Goal: Information Seeking & Learning: Find specific fact

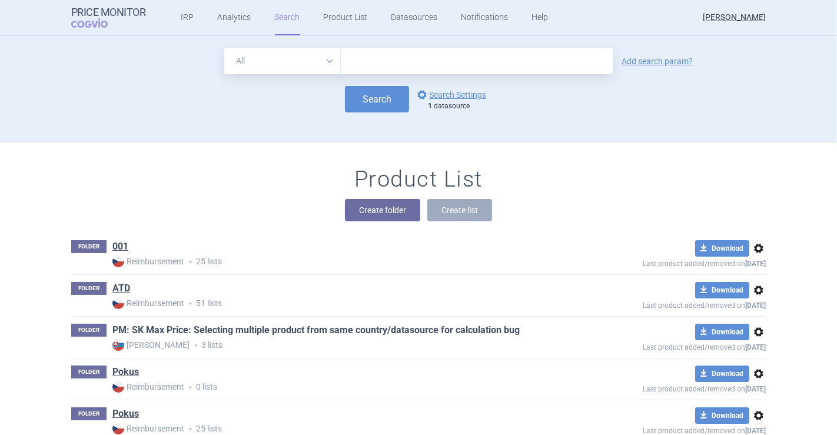
click at [250, 325] on link "PM: SK Max Price: Selecting multiple product from same country/datasource for c…" at bounding box center [315, 330] width 407 height 13
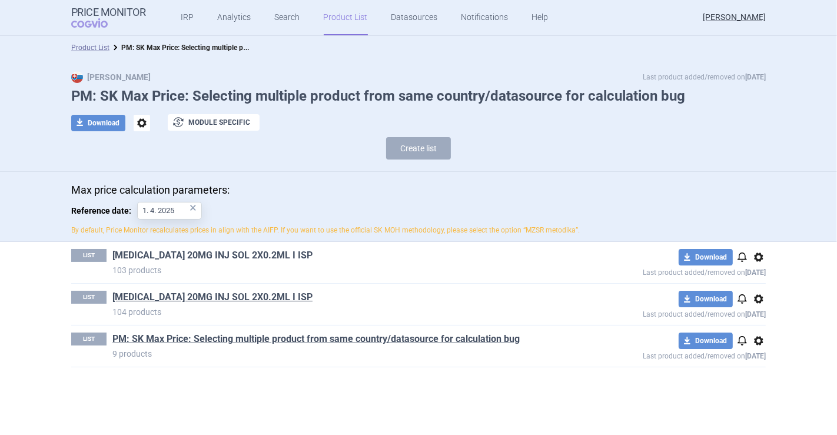
click at [216, 258] on link "HUMIRA 20MG INJ SOL 2X0.2ML I ISP" at bounding box center [212, 255] width 200 height 13
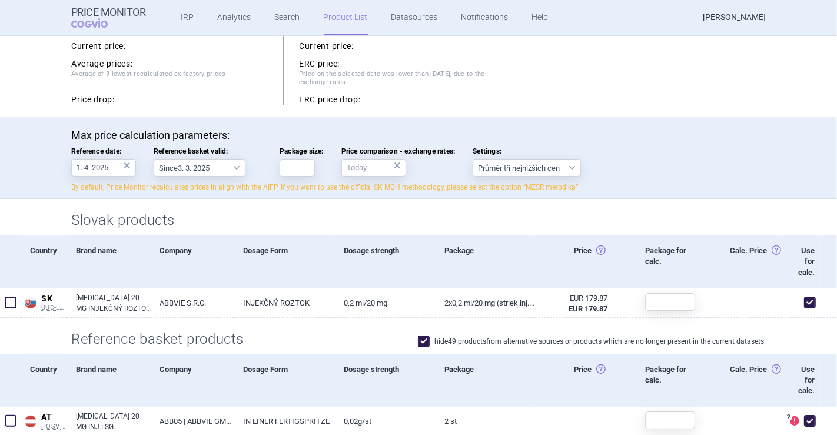
scroll to position [227, 0]
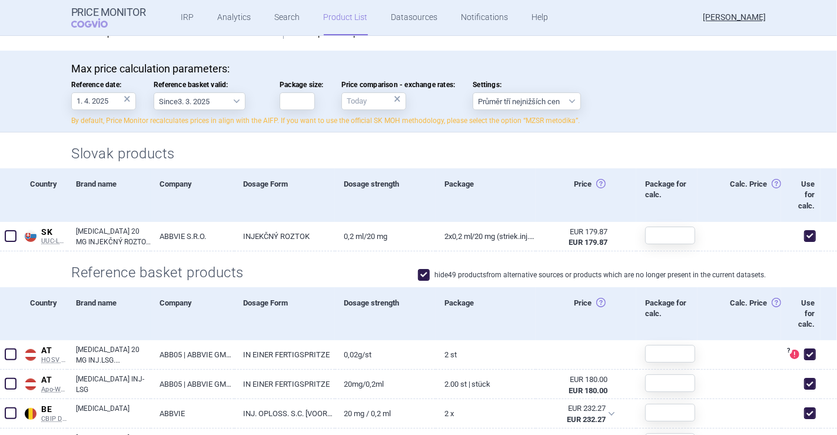
click at [487, 279] on label "hide 49 products from alternative sources or products which are no longer prese…" at bounding box center [592, 275] width 348 height 12
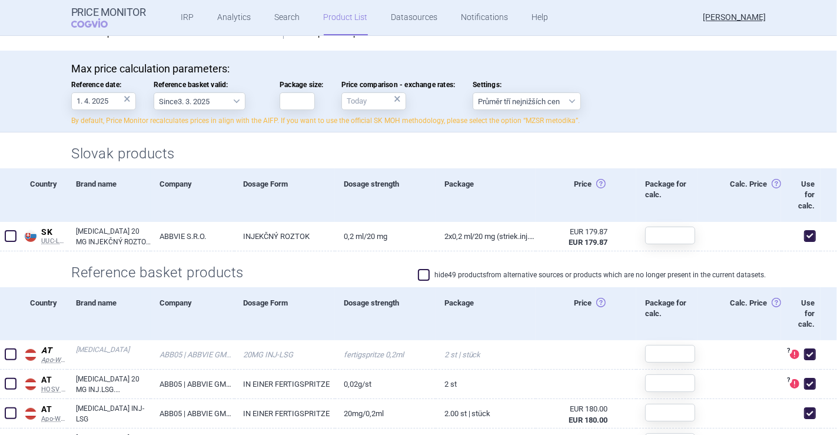
click at [425, 272] on span at bounding box center [424, 275] width 18 height 18
checkbox input "true"
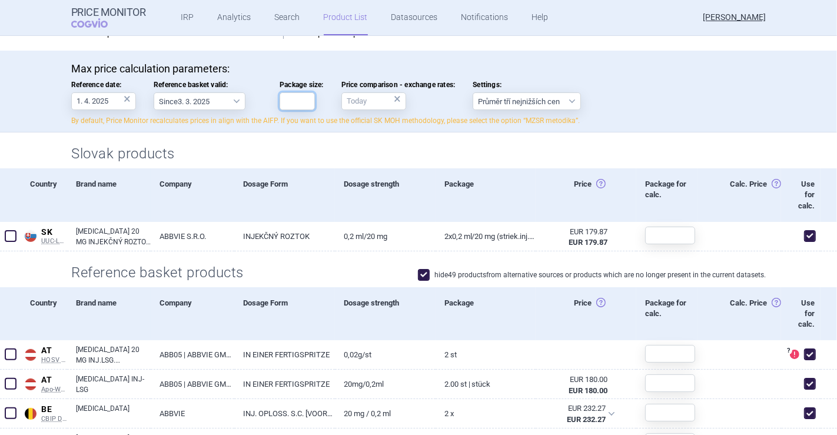
click at [297, 95] on input "Package size:" at bounding box center [296, 101] width 35 height 18
type input "2"
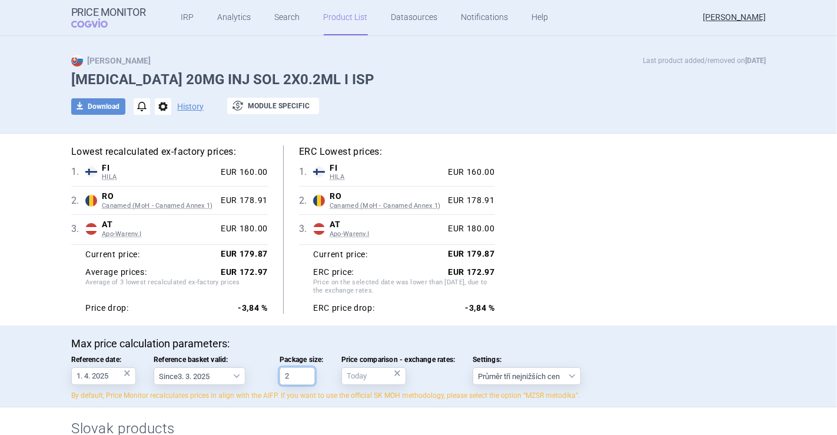
scroll to position [8, 0]
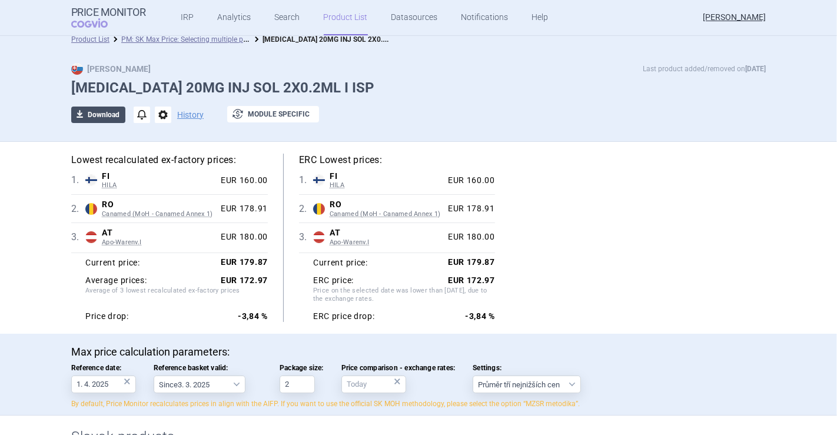
click at [95, 111] on button "download Download" at bounding box center [98, 114] width 54 height 16
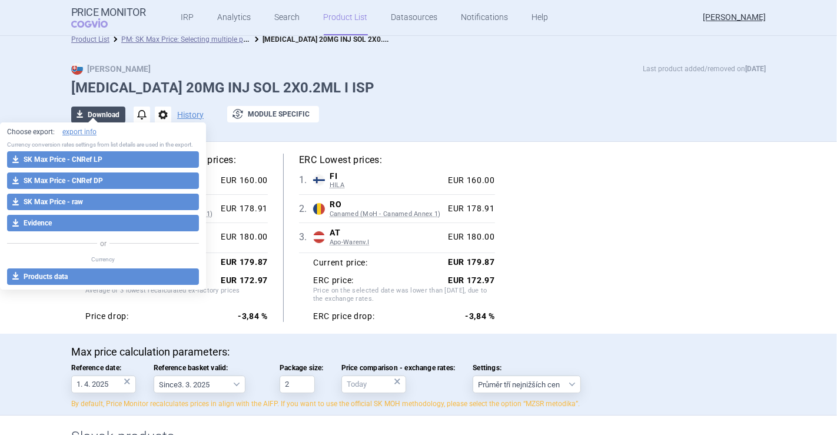
select select "EUR"
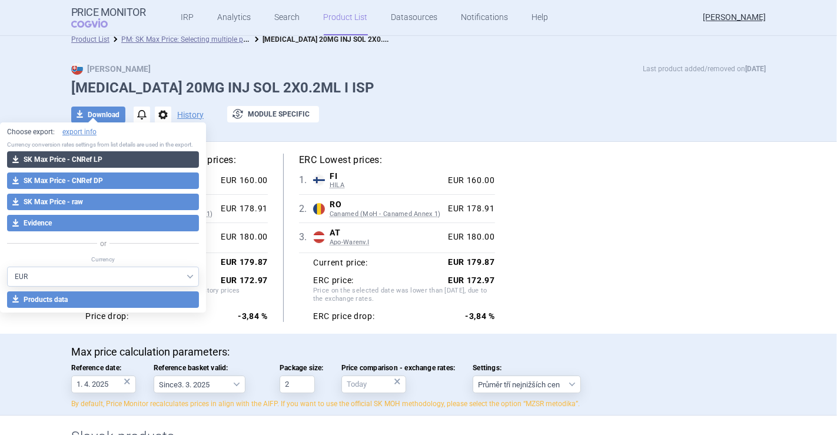
click at [119, 162] on button "download SK Max Price - CNRef LP" at bounding box center [103, 159] width 192 height 16
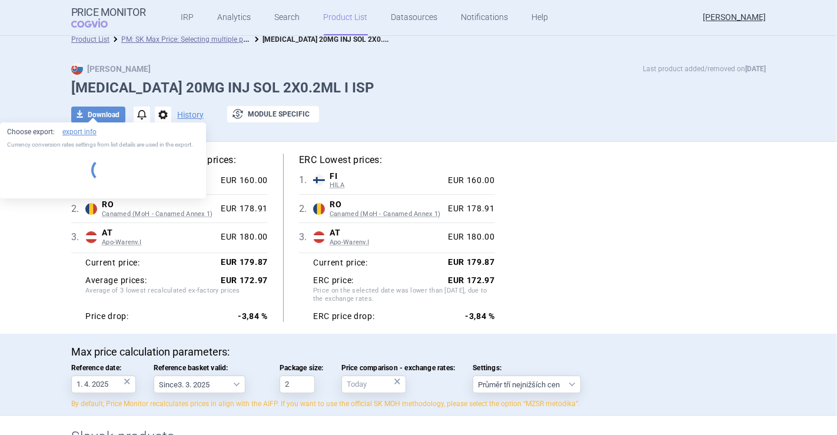
select select "EUR"
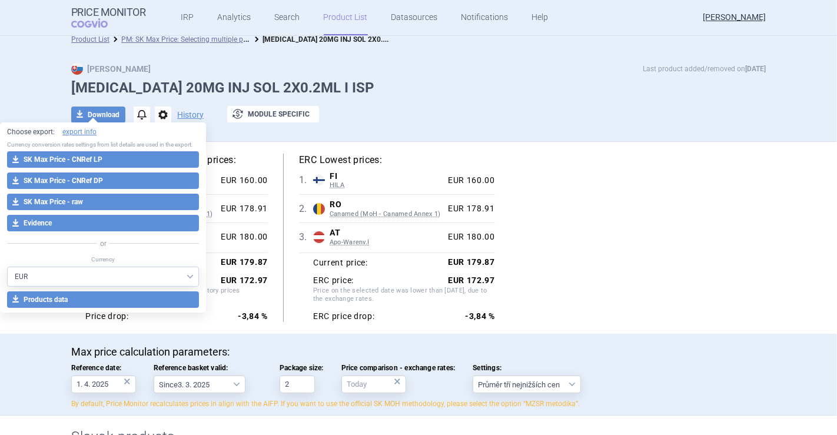
click at [723, 130] on div at bounding box center [418, 132] width 694 height 6
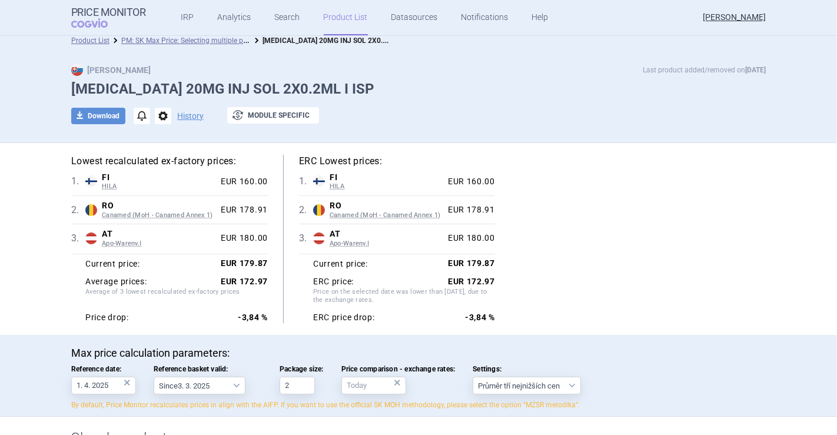
scroll to position [2, 0]
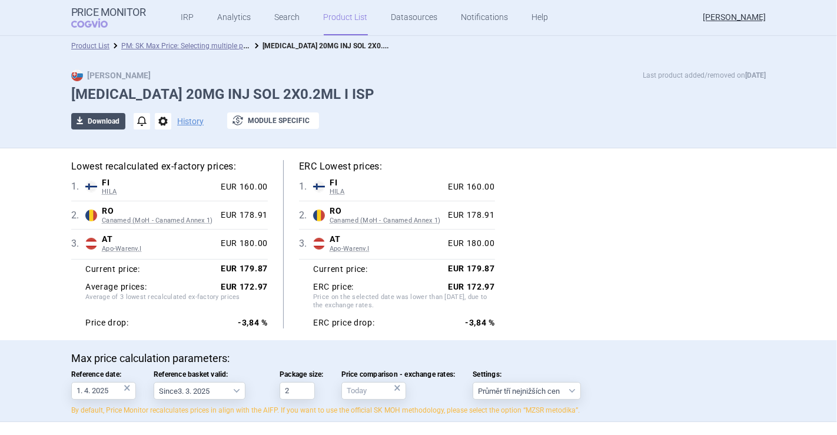
click at [83, 118] on button "download Download" at bounding box center [98, 121] width 54 height 16
select select "EUR"
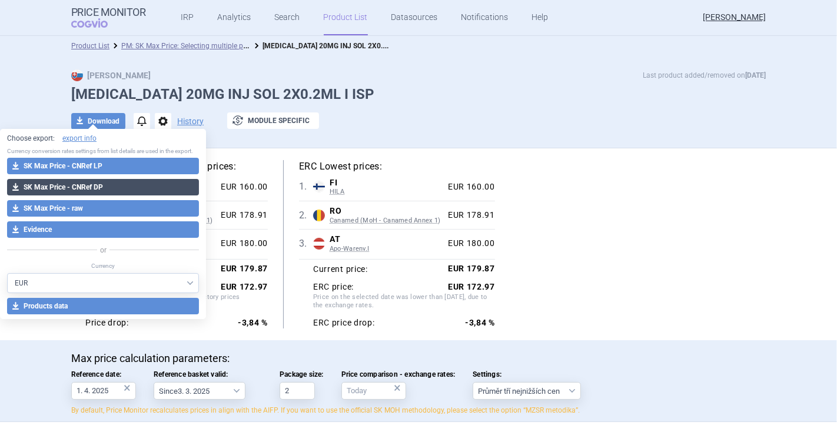
click at [102, 187] on button "download SK Max Price - CNRef DP" at bounding box center [103, 187] width 192 height 16
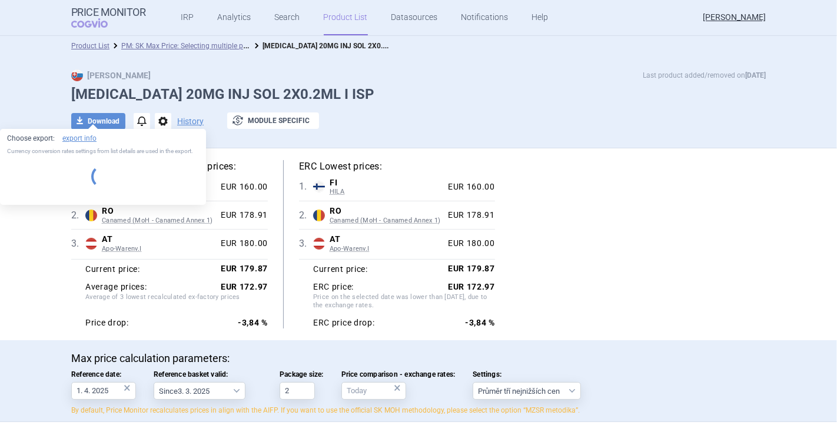
select select "EUR"
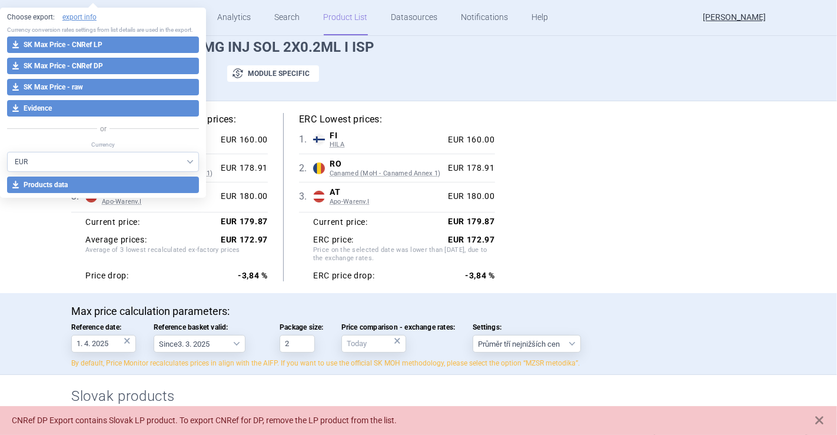
scroll to position [196, 0]
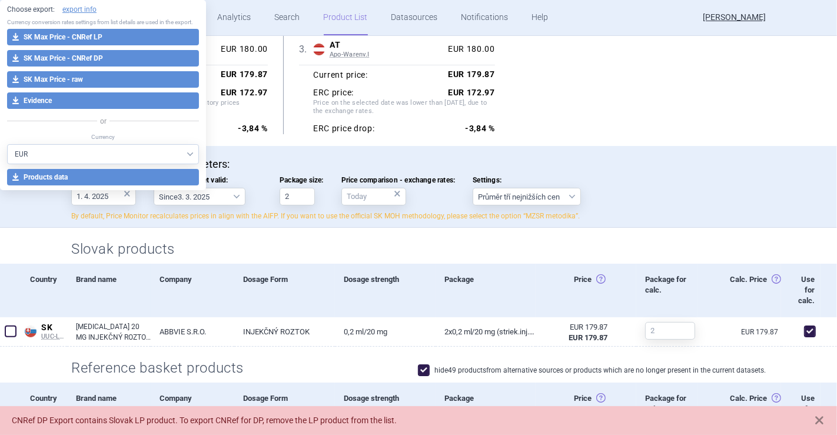
click at [588, 62] on div "Lowest recalculated ex-factory prices: 1 . FI HILA Finland HILA List of medicin…" at bounding box center [418, 50] width 694 height 168
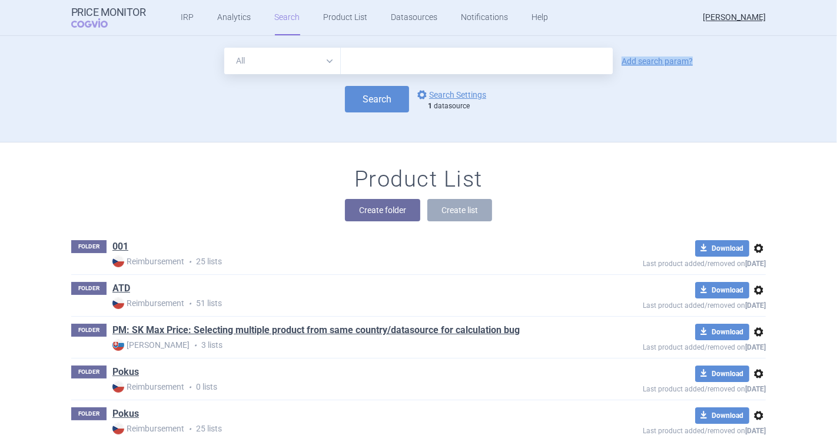
drag, startPoint x: 387, startPoint y: 75, endPoint x: 388, endPoint y: 66, distance: 9.6
click at [388, 66] on form "All Brand Name ATC Company Active Substance Country Newer than Add search param…" at bounding box center [418, 80] width 694 height 65
click at [388, 66] on input "text" at bounding box center [477, 61] width 272 height 26
type input "fresubin"
click at [378, 88] on button "Search" at bounding box center [377, 99] width 64 height 26
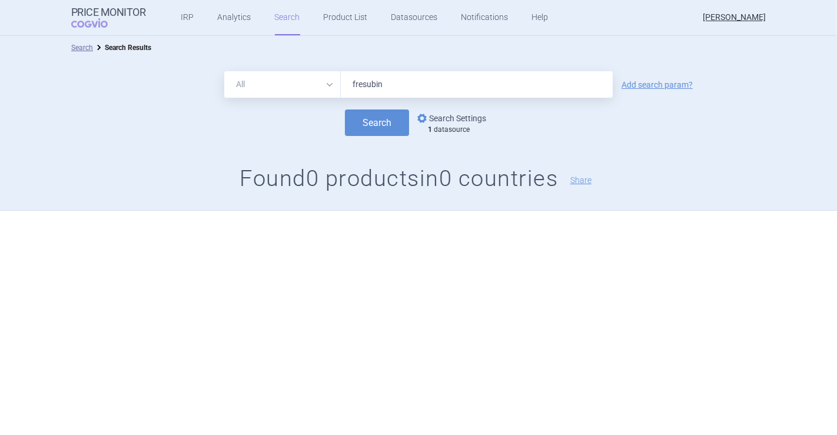
click at [440, 115] on link "options Search Settings" at bounding box center [450, 118] width 71 height 14
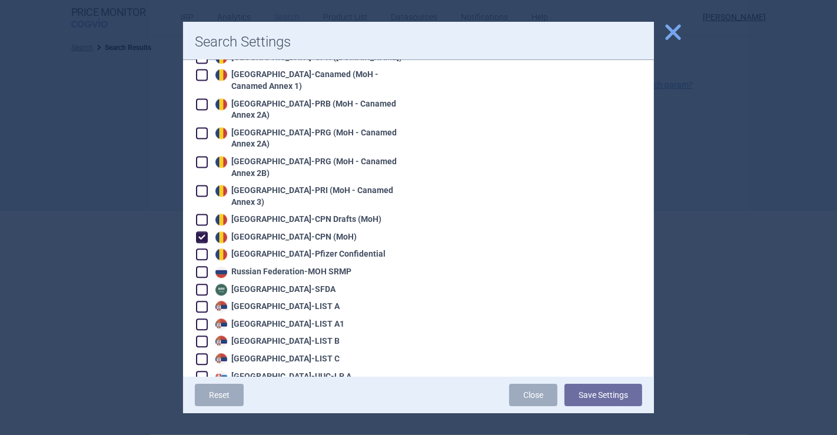
scroll to position [2173, 0]
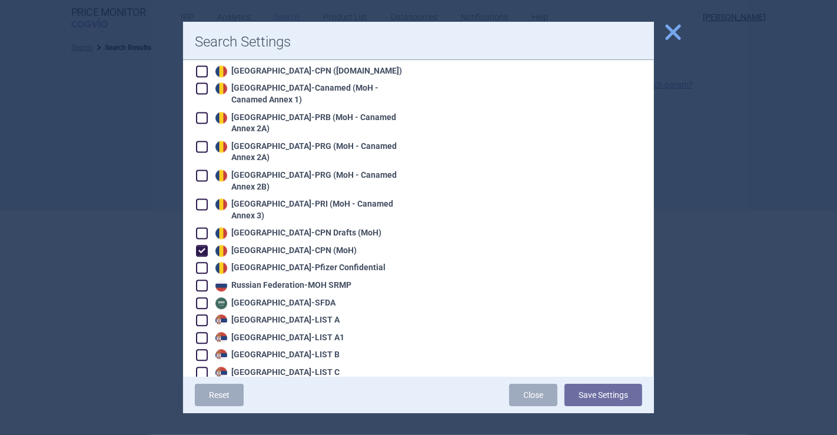
click at [292, 245] on div "Romania - CPN (MoH)" at bounding box center [284, 251] width 144 height 12
checkbox input "false"
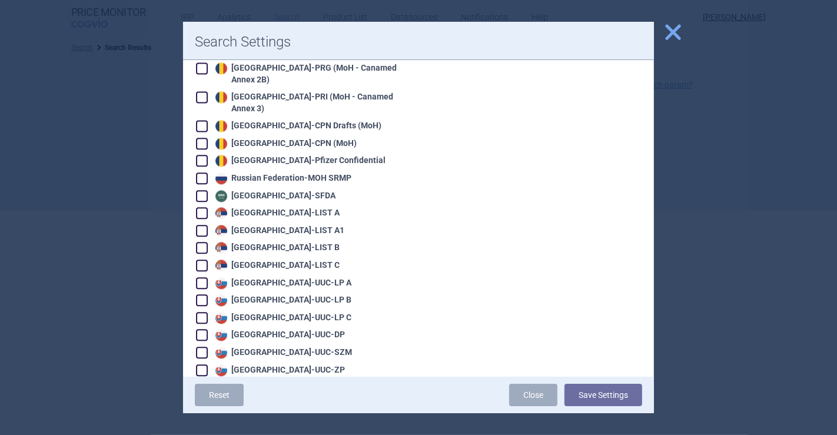
scroll to position [2284, 0]
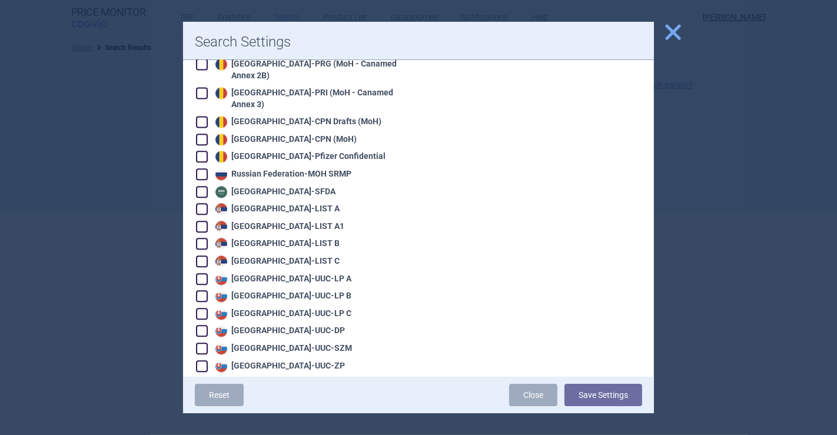
click at [288, 325] on div "Slovakia - UUC-DP" at bounding box center [278, 331] width 132 height 12
checkbox input "true"
click at [593, 391] on button "Save Settings" at bounding box center [603, 395] width 78 height 22
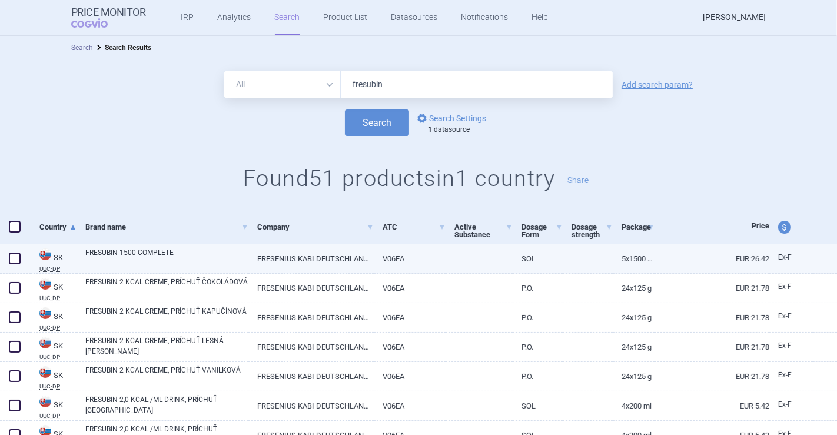
click at [11, 254] on span at bounding box center [15, 258] width 12 height 12
checkbox input "true"
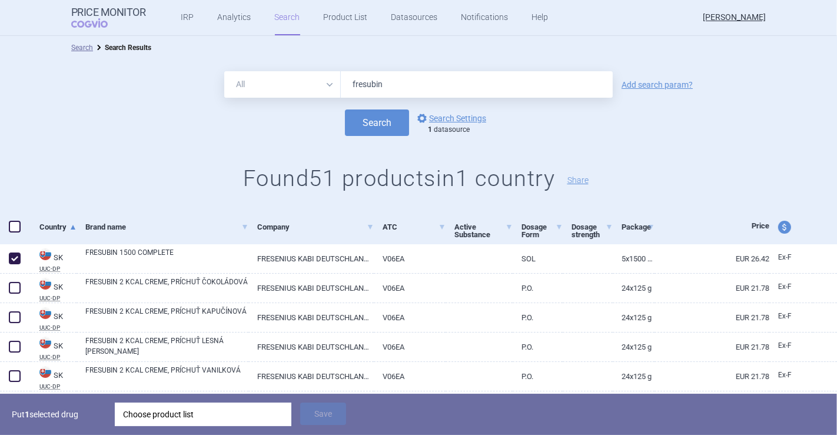
click at [162, 418] on div "Choose product list" at bounding box center [203, 414] width 160 height 24
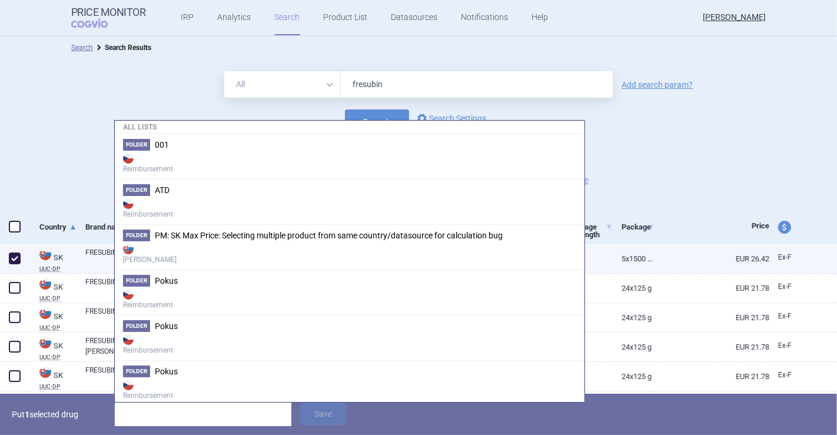
scroll to position [75, 0]
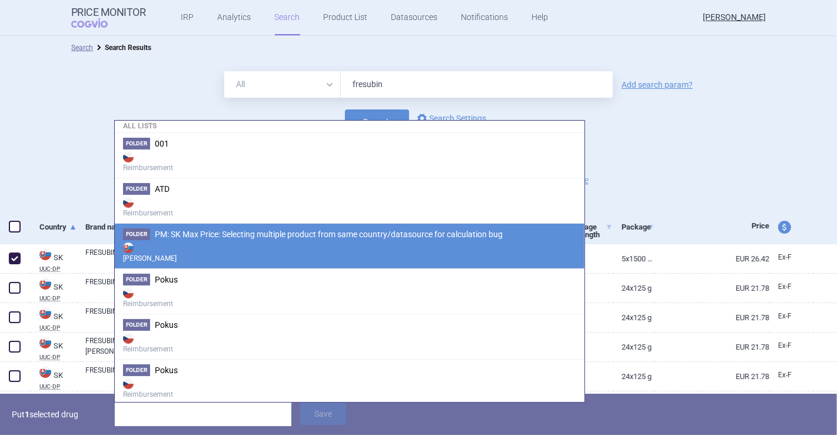
click at [444, 258] on strong "[PERSON_NAME]" at bounding box center [349, 252] width 453 height 24
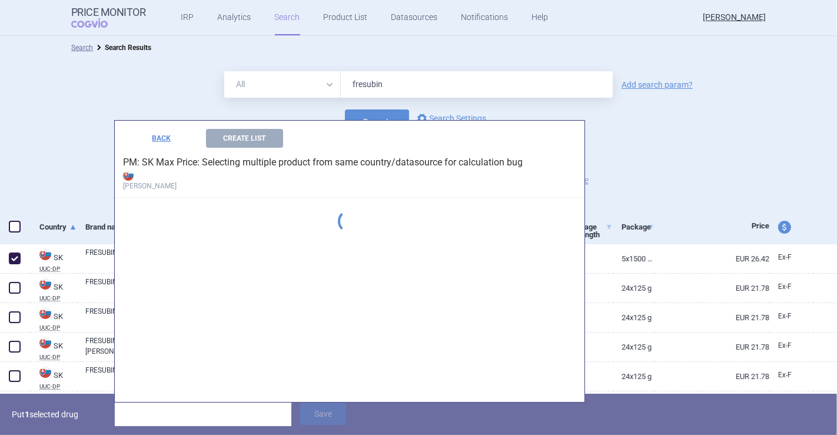
scroll to position [0, 0]
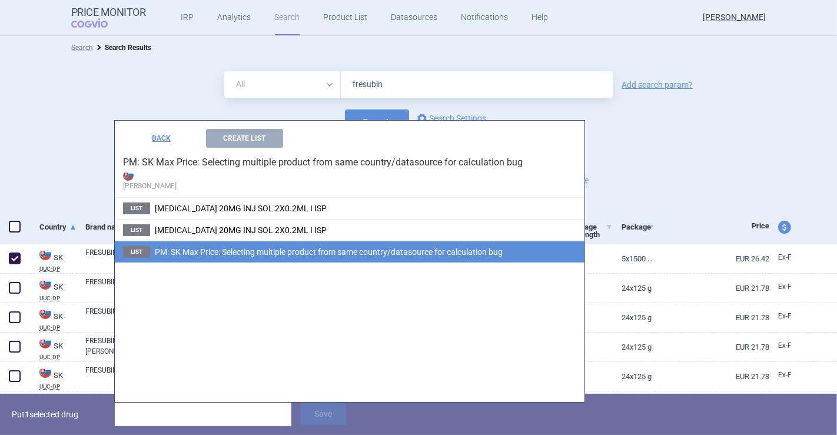
click at [354, 258] on li "List PM: SK Max Price: Selecting multiple product from same country/datasource …" at bounding box center [349, 252] width 469 height 22
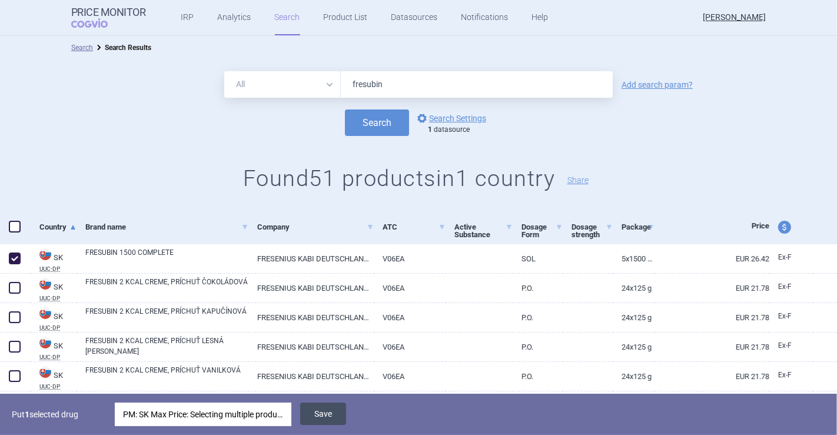
click at [319, 411] on button "Save" at bounding box center [323, 413] width 46 height 22
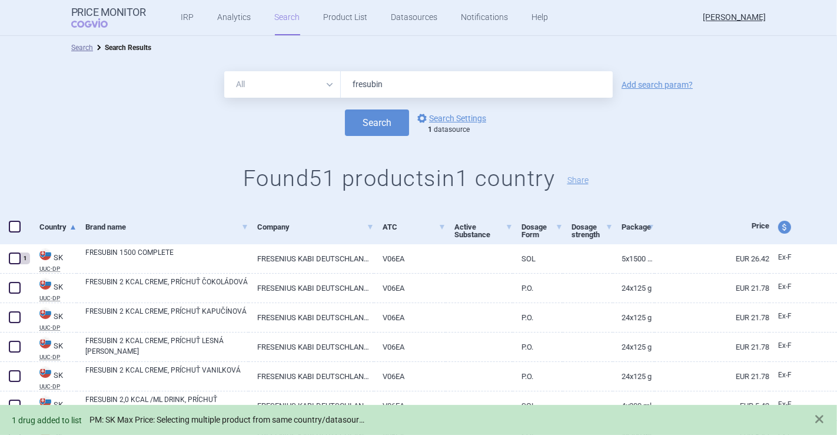
click at [229, 424] on link "PM: SK Max Price: Selecting multiple product from same country/datasource for c…" at bounding box center [227, 420] width 277 height 10
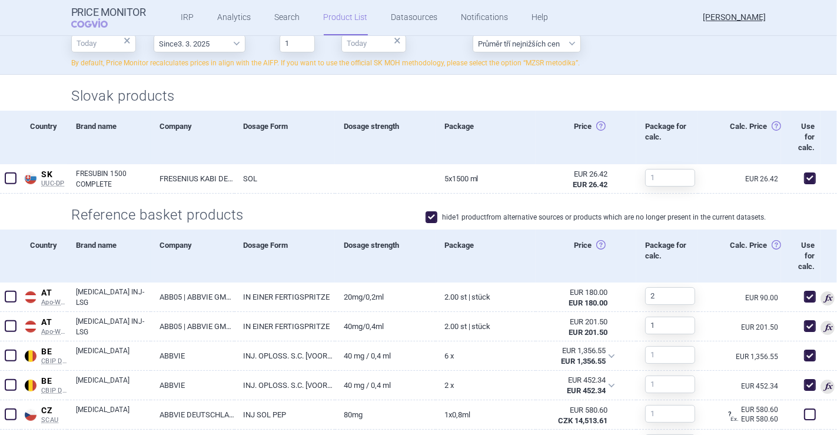
scroll to position [342, 0]
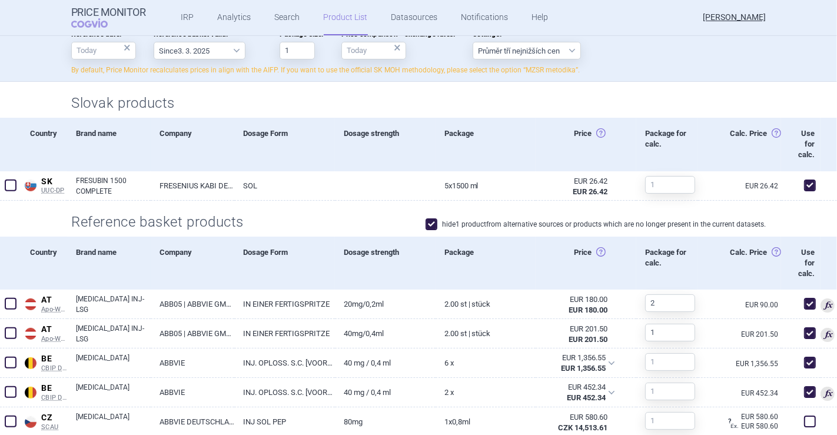
click at [635, 219] on label "hide 1 product from alternative sources or products which are no longer present…" at bounding box center [595, 224] width 340 height 12
checkbox input "false"
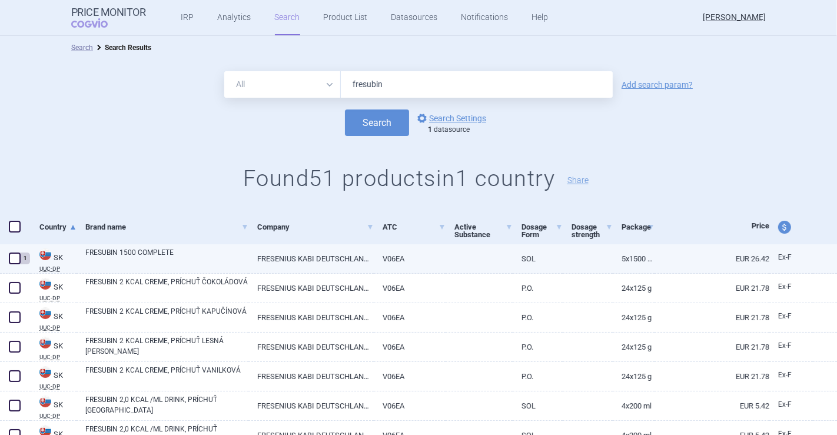
click at [15, 250] on span at bounding box center [15, 258] width 18 height 18
checkbox input "true"
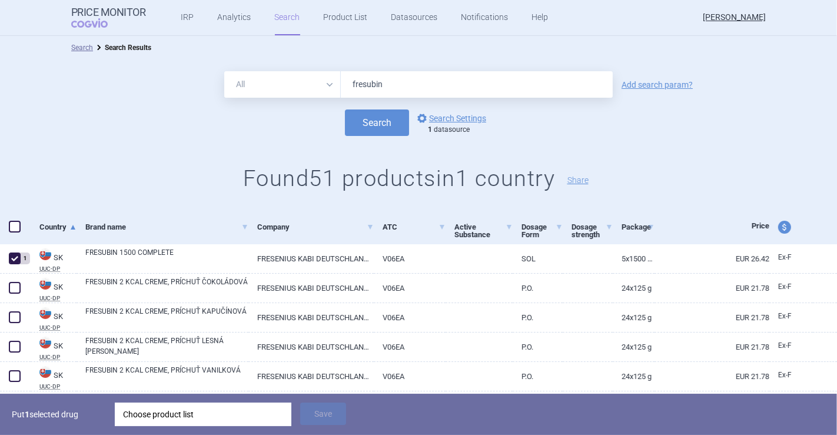
click at [206, 414] on div "Choose product list" at bounding box center [203, 414] width 160 height 24
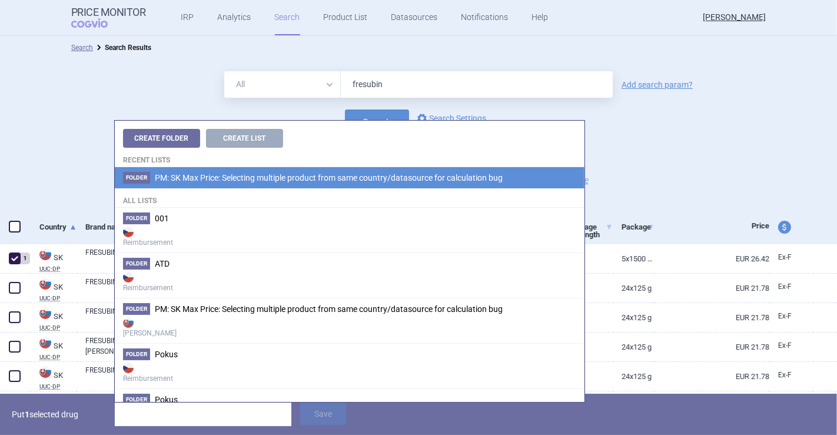
click at [454, 179] on span "PM: SK Max Price: Selecting multiple product from same country/datasource for c…" at bounding box center [329, 177] width 348 height 9
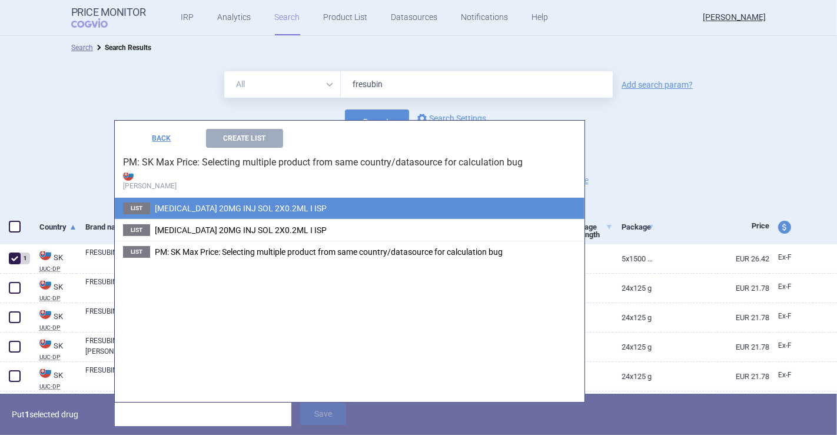
click at [272, 212] on span "HUMIRA 20MG INJ SOL 2X0.2ML I ISP" at bounding box center [241, 208] width 172 height 9
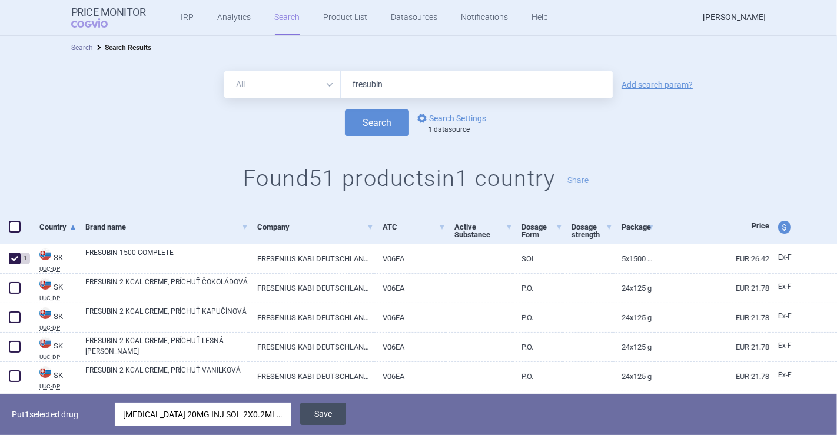
click at [308, 423] on button "Save" at bounding box center [323, 413] width 46 height 22
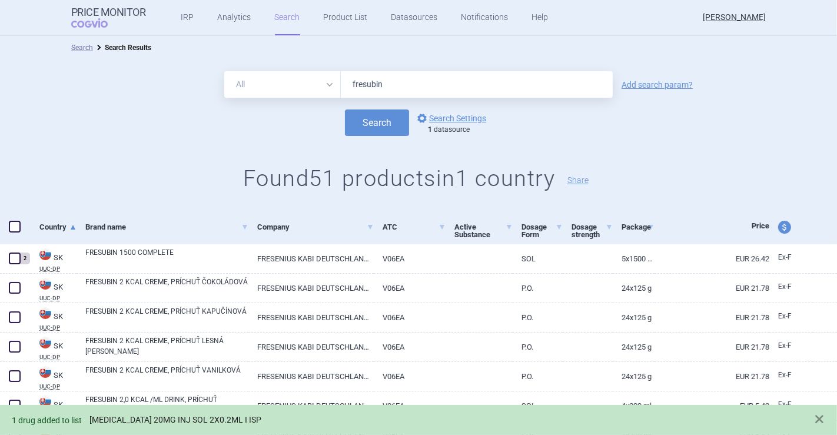
click at [204, 415] on link "HUMIRA 20MG INJ SOL 2X0.2ML I ISP" at bounding box center [175, 420] width 172 height 10
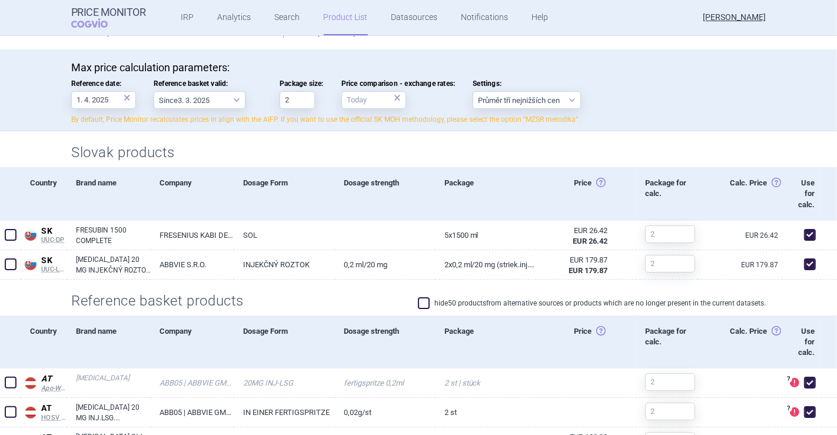
scroll to position [241, 0]
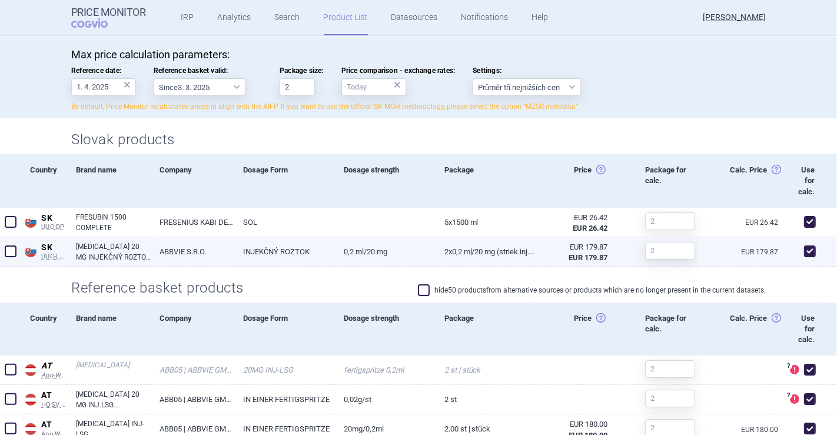
click at [804, 254] on span at bounding box center [810, 251] width 12 height 12
checkbox input "false"
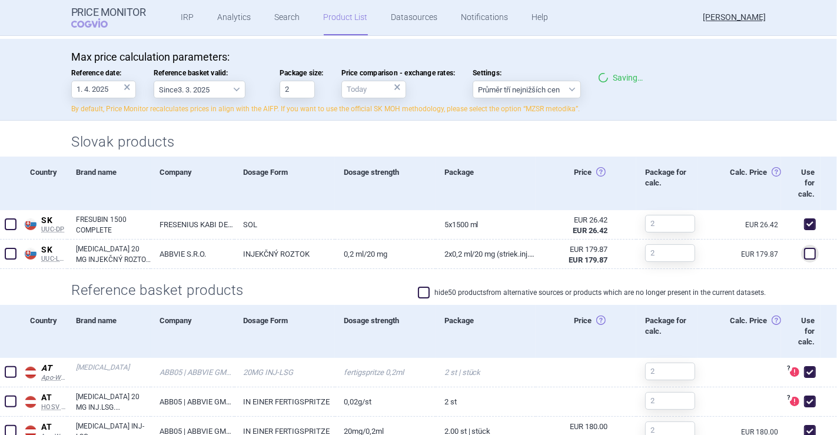
scroll to position [0, 0]
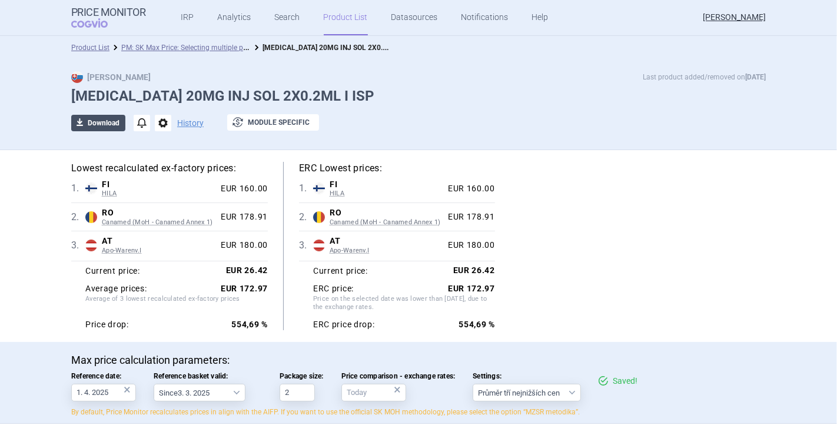
click at [104, 130] on button "download Download" at bounding box center [98, 123] width 54 height 16
select select "EUR"
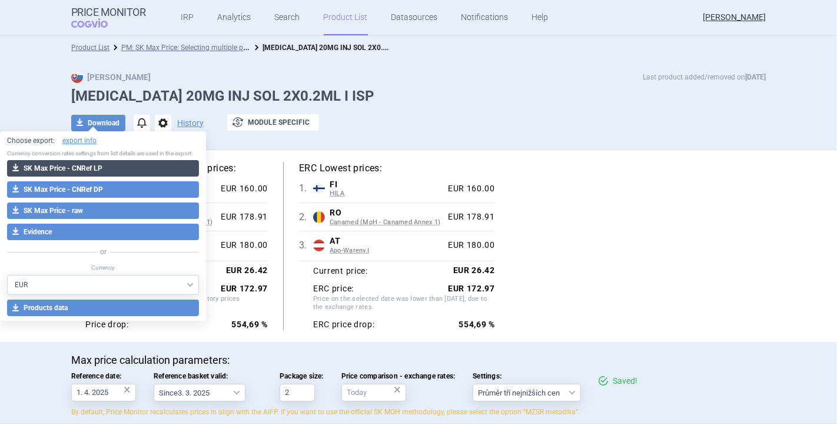
click at [108, 168] on button "download SK Max Price - CNRef LP" at bounding box center [103, 168] width 192 height 16
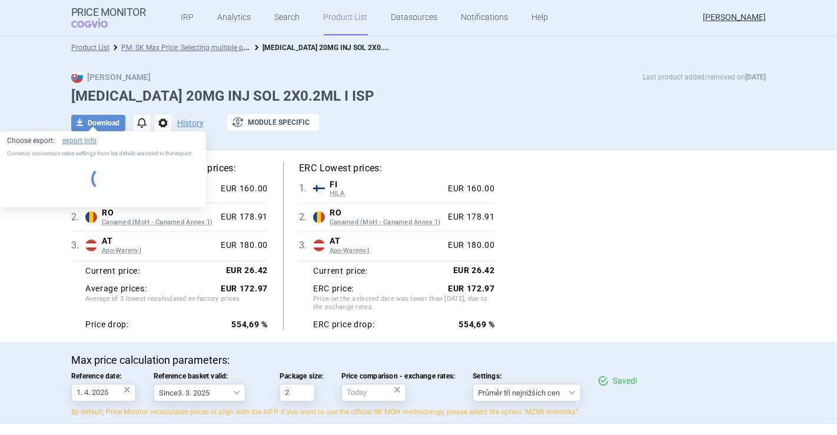
select select "EUR"
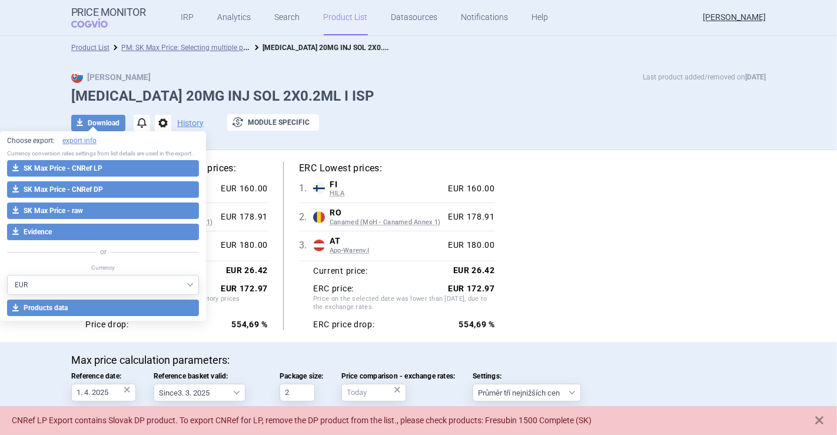
click at [595, 187] on div "Lowest recalculated ex-factory prices: 1 . FI HILA Finland HILA List of medicin…" at bounding box center [418, 246] width 694 height 168
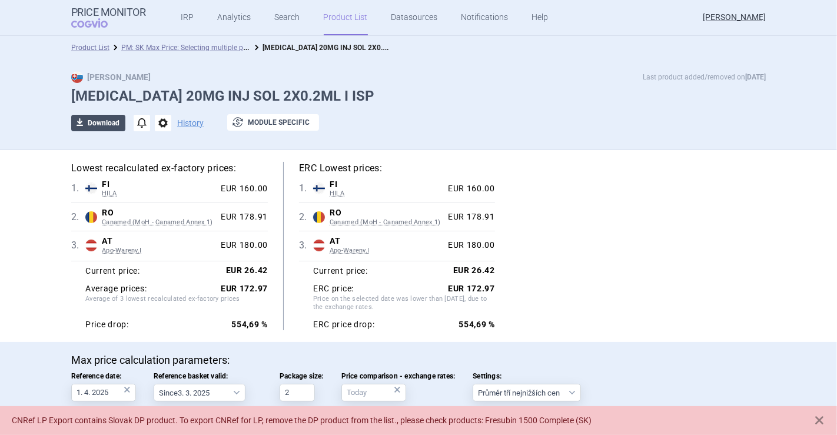
click at [93, 124] on button "download Download" at bounding box center [98, 123] width 54 height 16
select select "EUR"
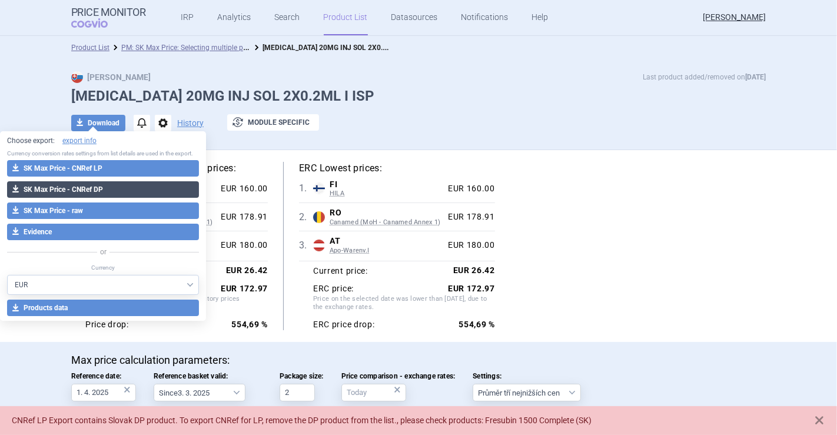
click at [129, 184] on button "download SK Max Price - CNRef DP" at bounding box center [103, 189] width 192 height 16
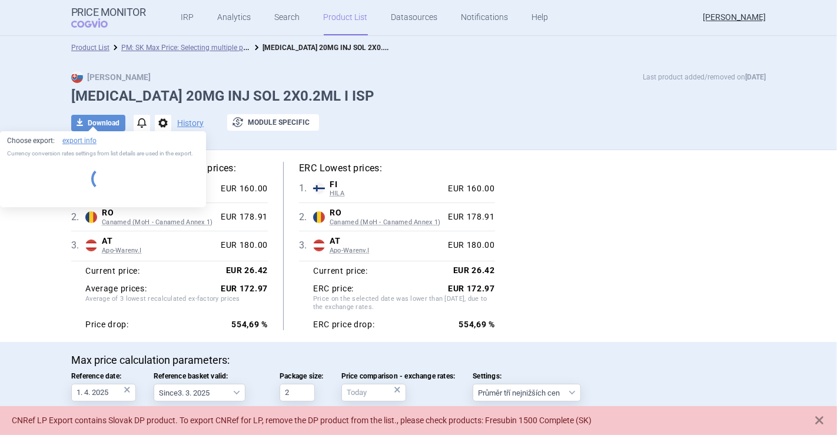
select select "EUR"
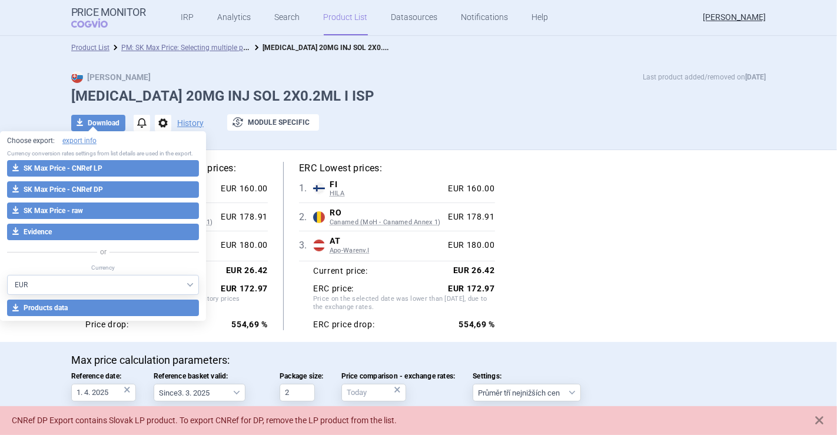
click at [666, 214] on div "Lowest recalculated ex-factory prices: 1 . FI HILA Finland HILA List of medicin…" at bounding box center [418, 246] width 694 height 168
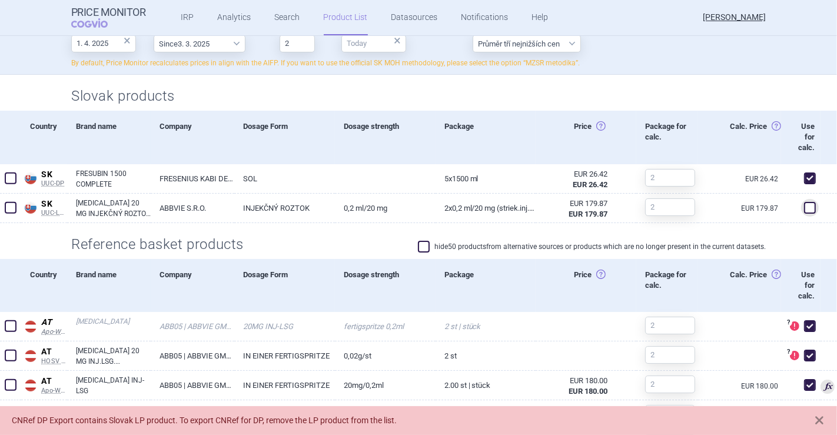
scroll to position [465, 0]
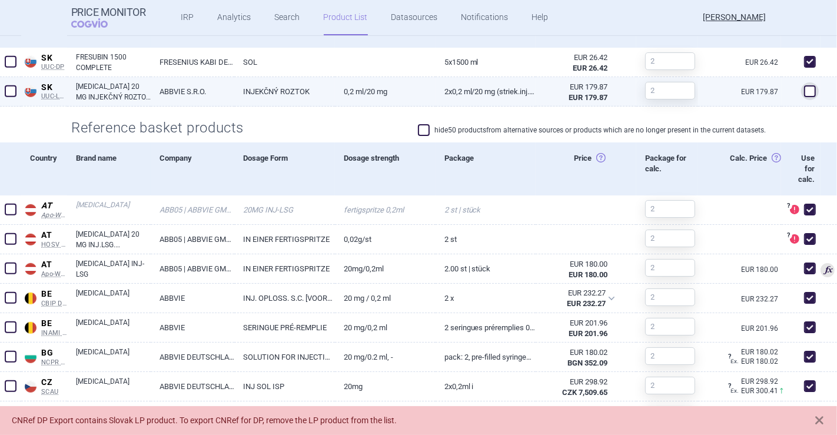
click at [804, 88] on span at bounding box center [810, 91] width 12 height 12
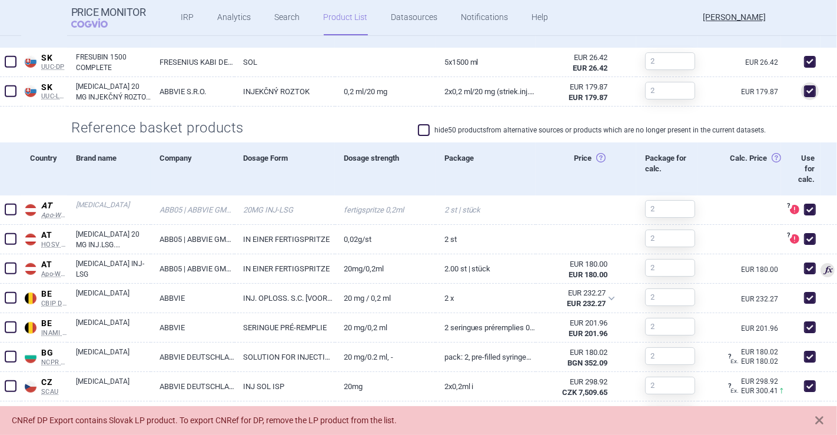
scroll to position [0, 0]
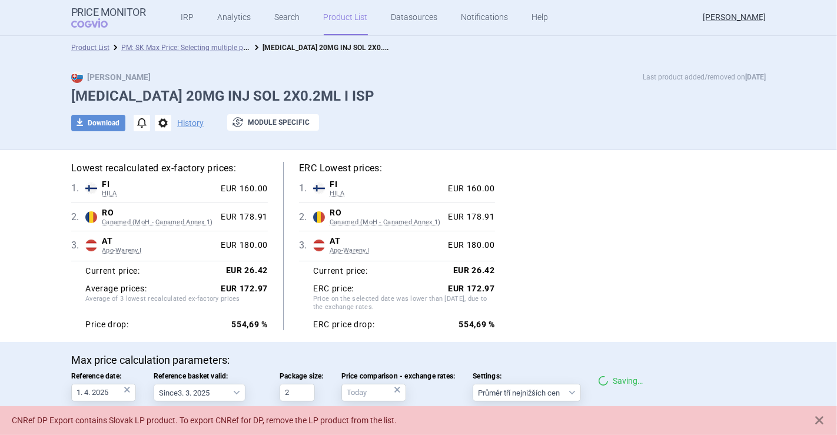
click at [719, 156] on div "Lowest recalculated ex-factory prices: 1 . FI HILA Finland HILA List of medicin…" at bounding box center [418, 246] width 741 height 192
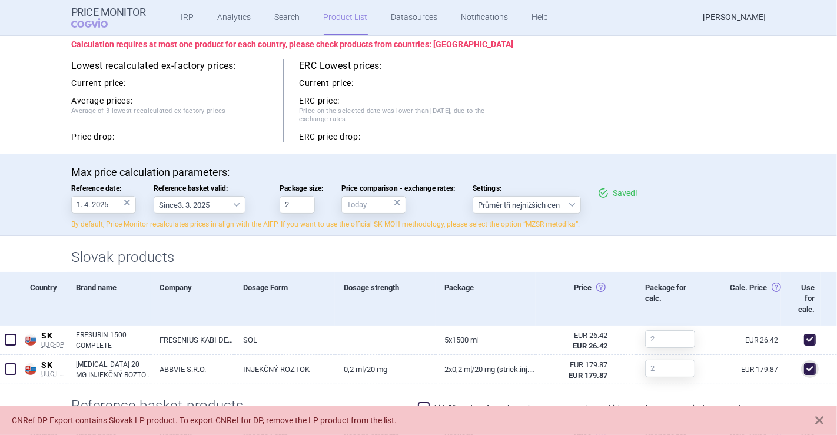
scroll to position [158, 0]
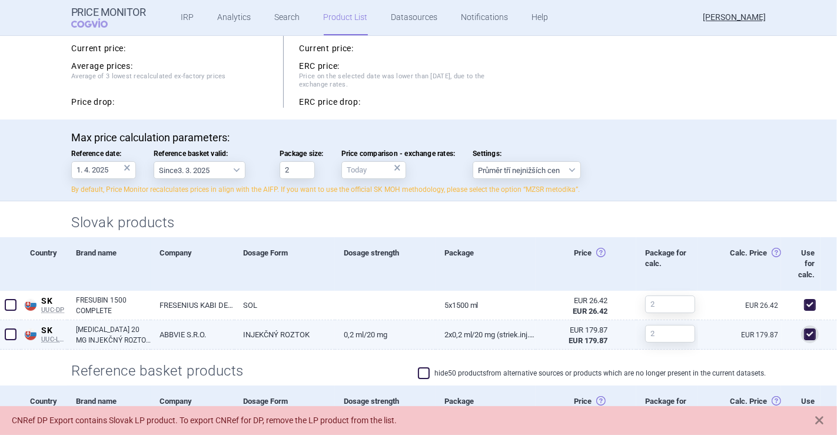
click at [804, 329] on span at bounding box center [810, 334] width 12 height 12
checkbox input "false"
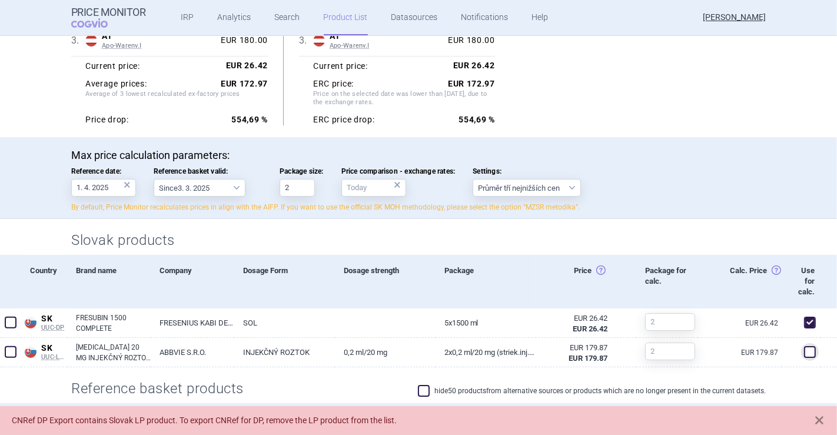
scroll to position [232, 0]
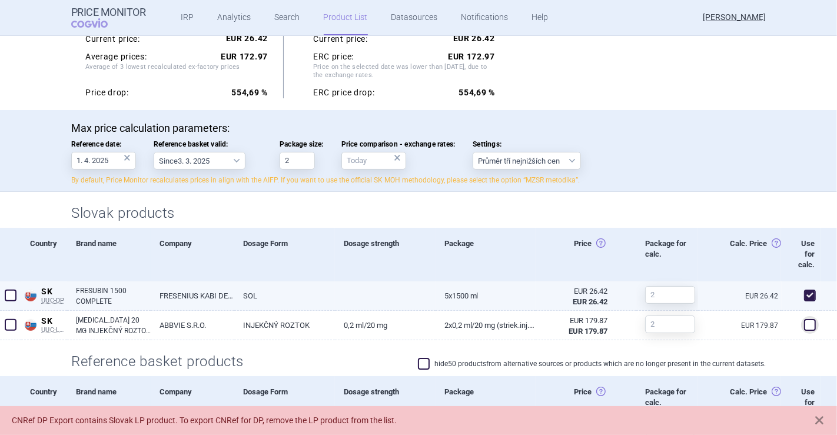
click at [302, 285] on link "SOL" at bounding box center [284, 295] width 101 height 29
select select "EUR"
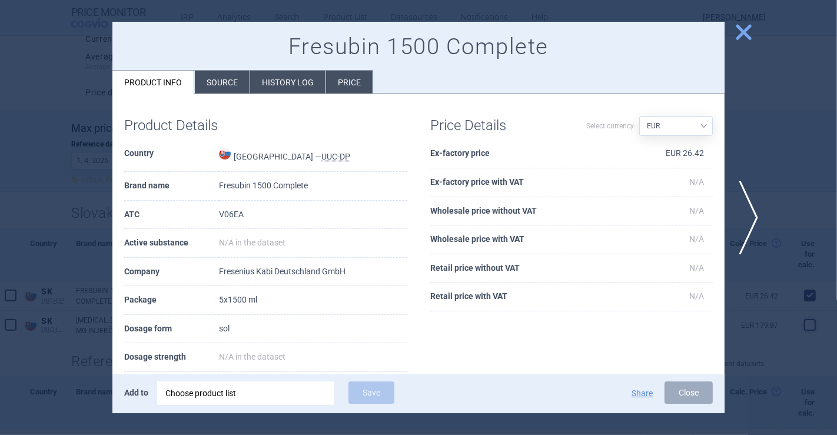
scroll to position [65, 0]
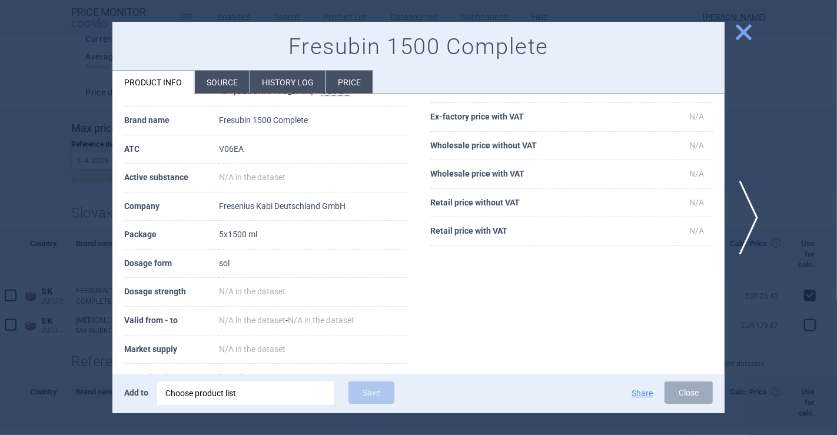
click at [74, 197] on div at bounding box center [418, 217] width 837 height 435
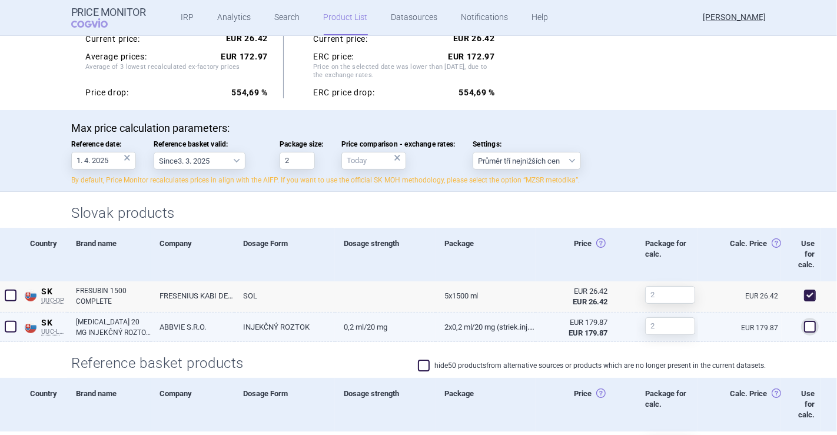
click at [273, 335] on link "INJEKČNÝ ROZTOK" at bounding box center [284, 326] width 101 height 29
select select "EUR"
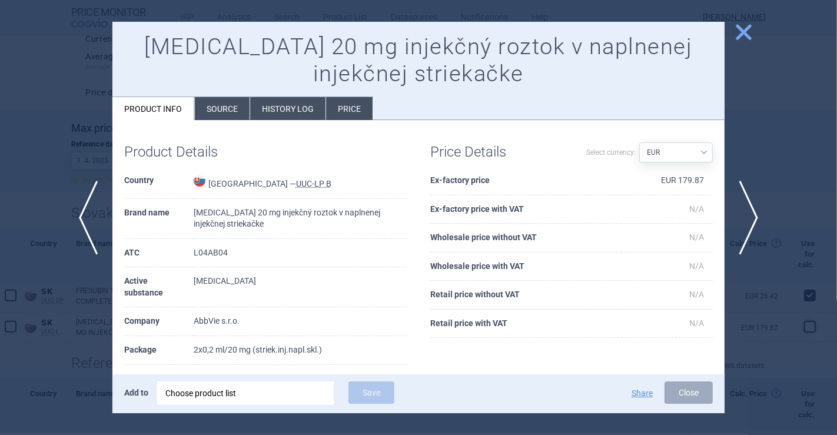
click at [41, 197] on div at bounding box center [418, 217] width 837 height 435
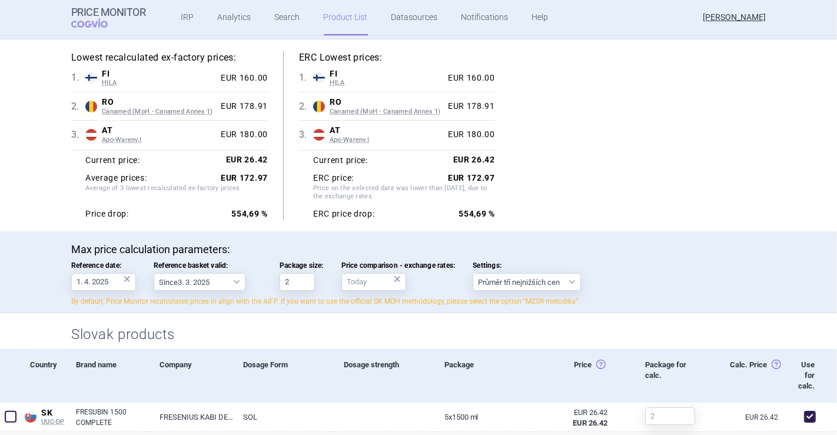
scroll to position [196, 0]
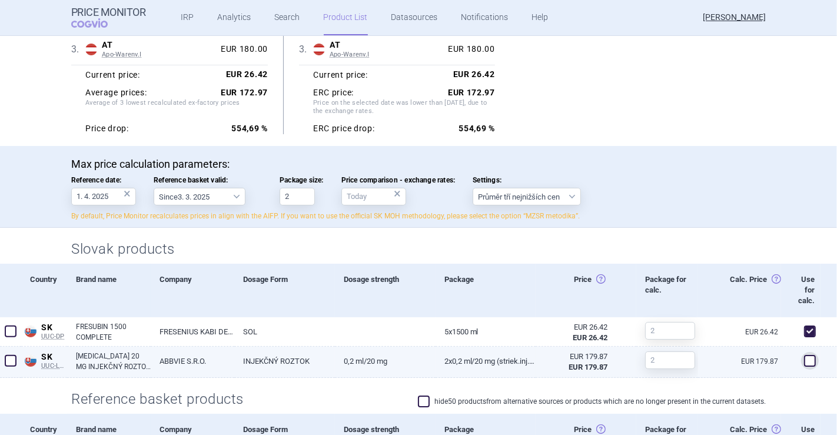
click at [328, 359] on link "INJEKČNÝ ROZTOK" at bounding box center [284, 361] width 101 height 29
select select "EUR"
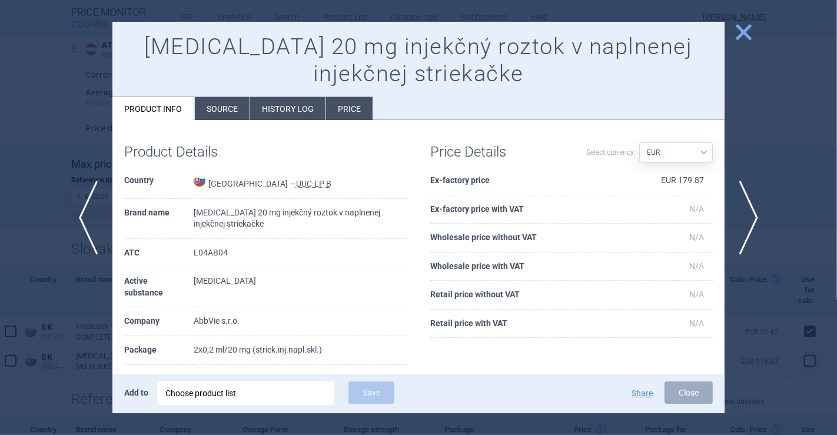
click at [0, 149] on div at bounding box center [418, 217] width 837 height 435
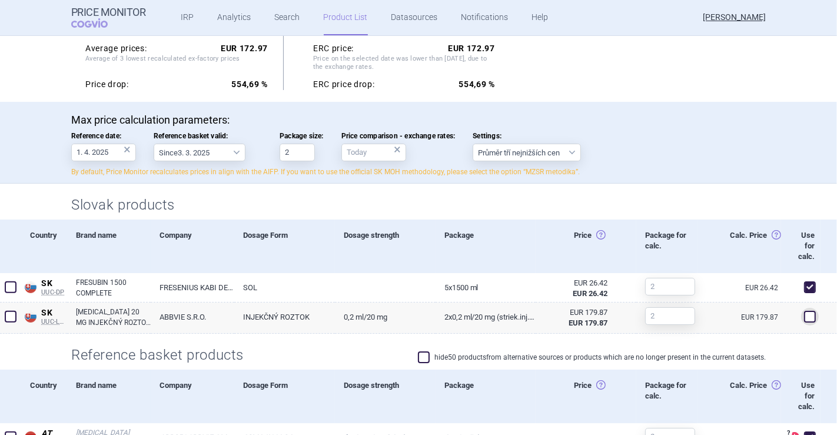
scroll to position [261, 0]
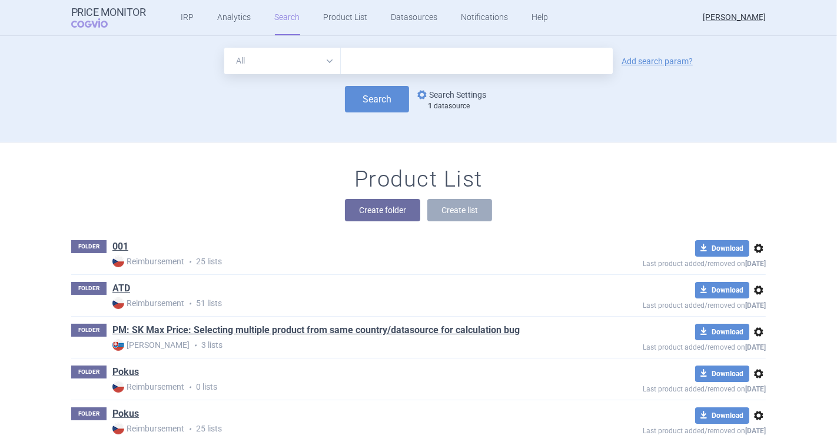
click at [425, 94] on link "options Search Settings" at bounding box center [450, 95] width 71 height 14
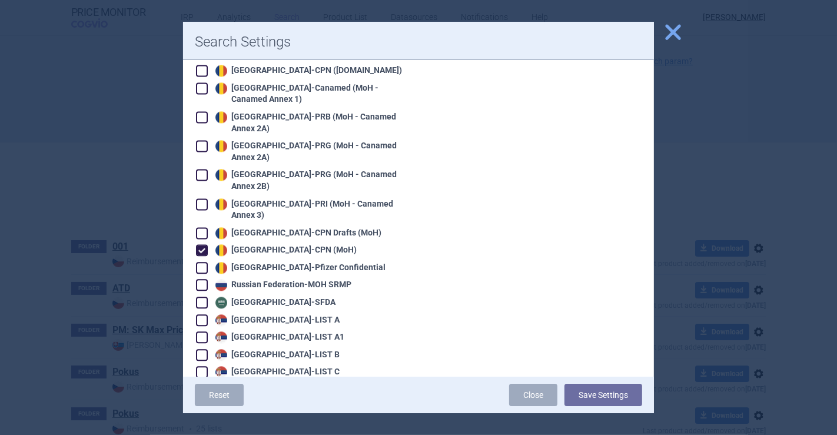
scroll to position [2157, 0]
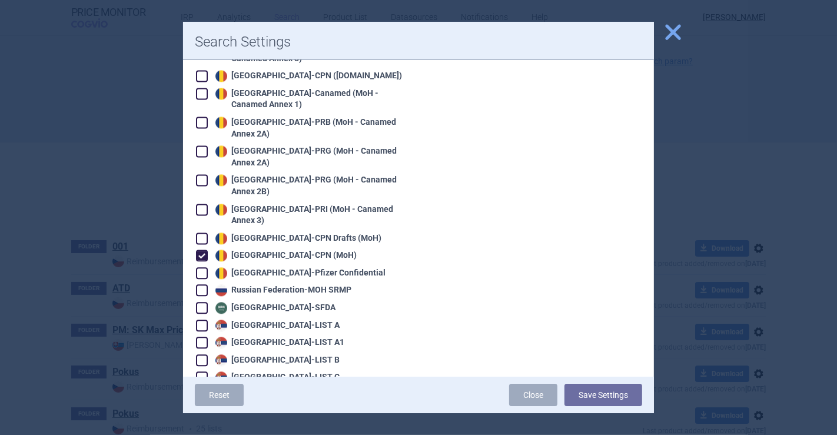
click at [262, 249] on div "Romania - CPN (MoH)" at bounding box center [284, 255] width 144 height 12
checkbox input "false"
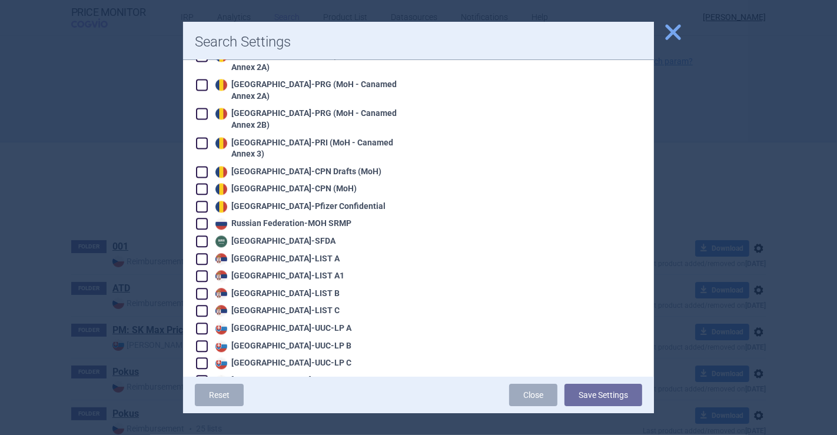
scroll to position [2287, 0]
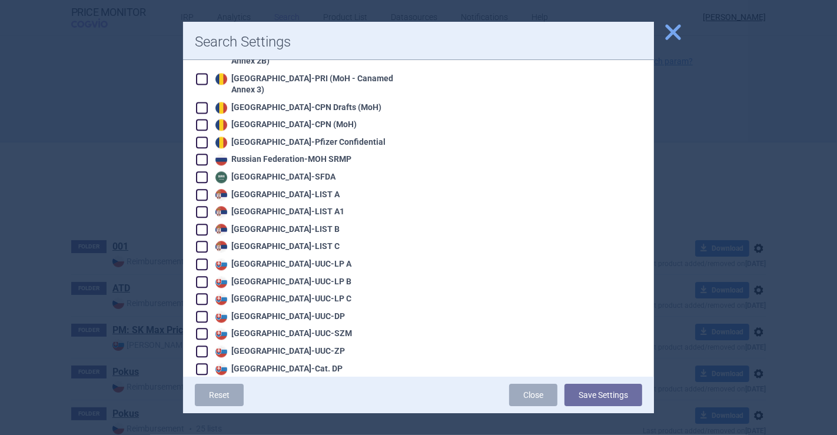
click at [289, 311] on div "Slovakia - UUC-DP" at bounding box center [278, 317] width 132 height 12
checkbox input "true"
click at [575, 394] on button "Save Settings" at bounding box center [603, 395] width 78 height 22
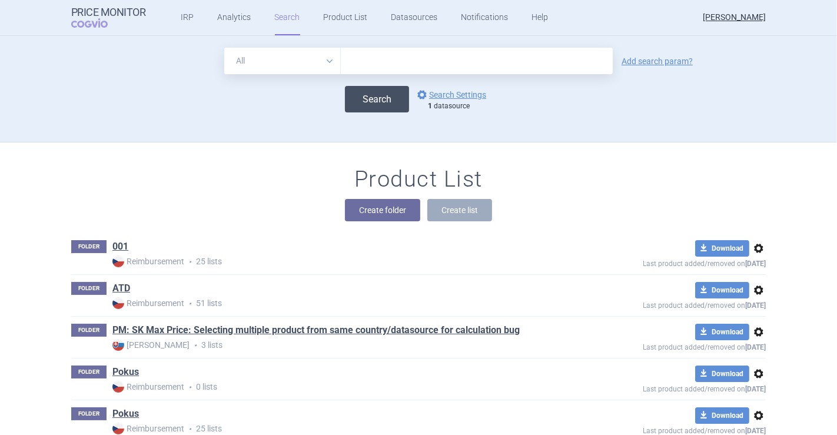
click at [346, 108] on button "Search" at bounding box center [377, 99] width 64 height 26
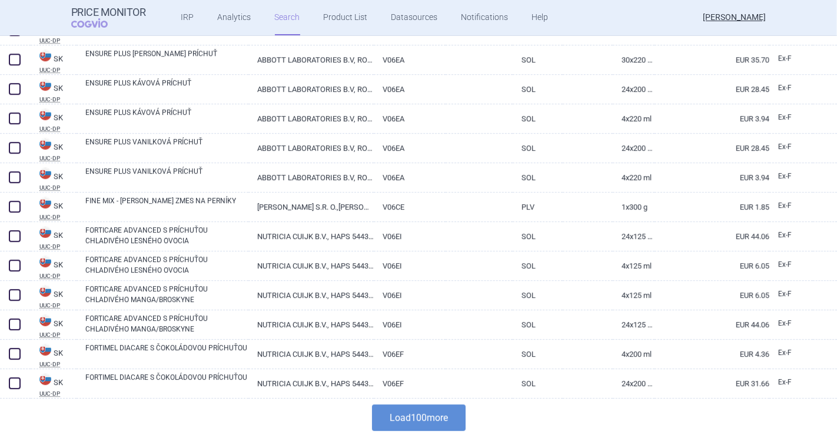
scroll to position [2789, 0]
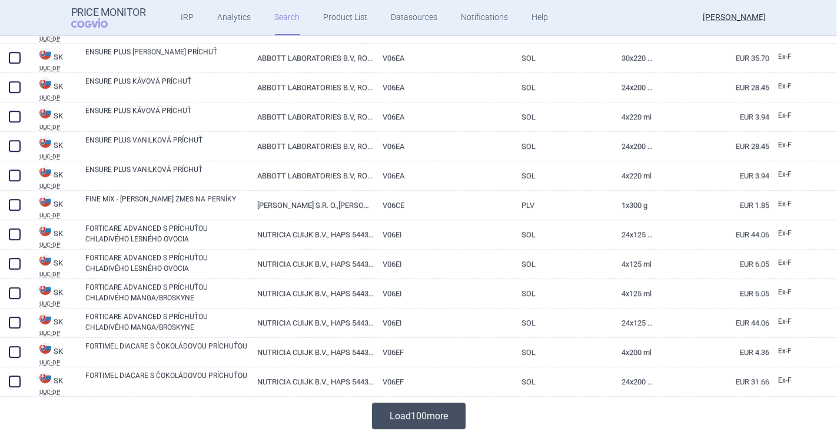
click at [415, 409] on button "Load 100 more" at bounding box center [419, 415] width 94 height 26
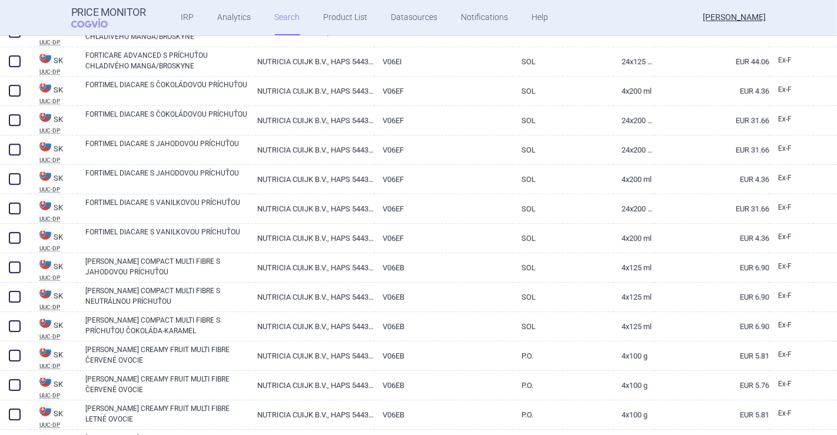
scroll to position [0, 0]
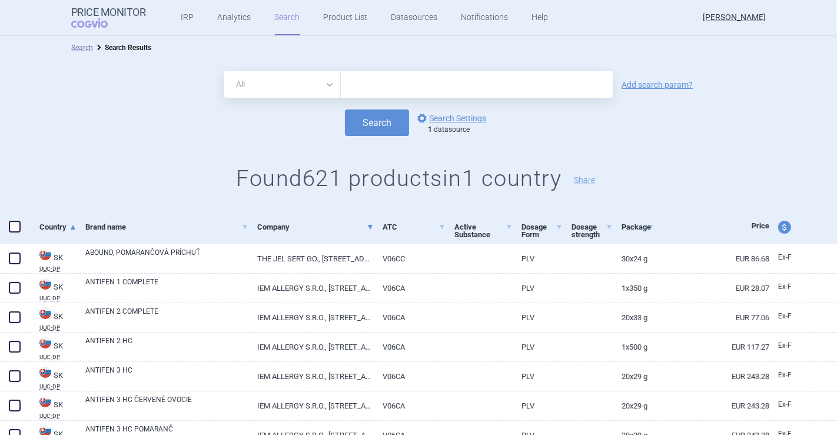
click at [297, 238] on link "Company" at bounding box center [315, 226] width 116 height 29
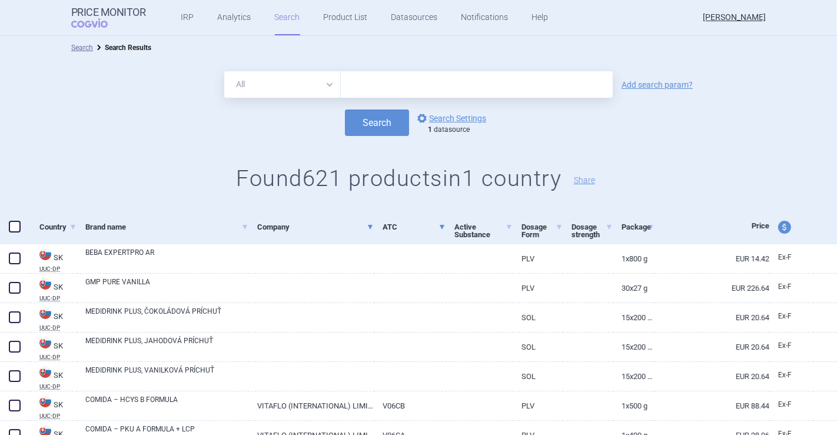
click at [382, 224] on link "ATC" at bounding box center [413, 226] width 62 height 29
click at [363, 231] on link "Company" at bounding box center [315, 226] width 116 height 29
click at [377, 227] on div "ATC" at bounding box center [409, 227] width 71 height 34
click at [374, 221] on div "ATC" at bounding box center [409, 227] width 71 height 34
click at [361, 228] on link "Company" at bounding box center [315, 226] width 116 height 29
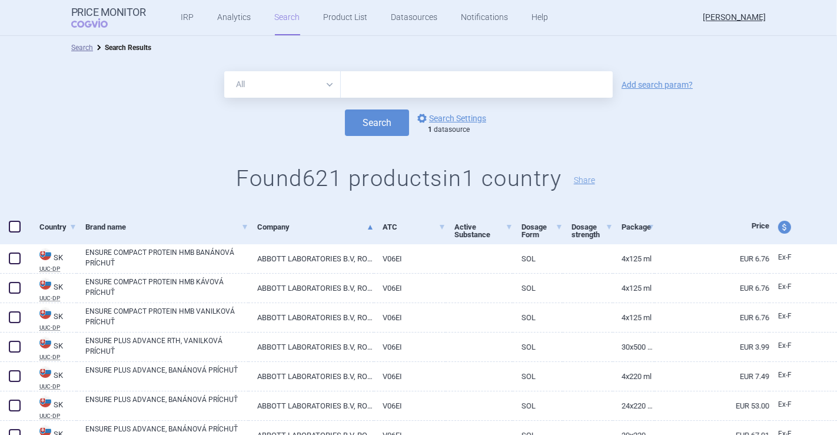
click at [362, 224] on link "Company" at bounding box center [315, 226] width 116 height 29
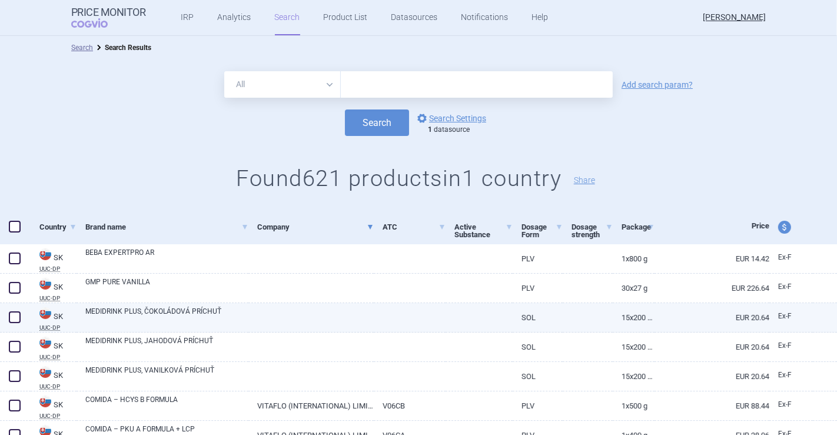
click at [319, 320] on link at bounding box center [310, 313] width 125 height 21
select select "EUR"
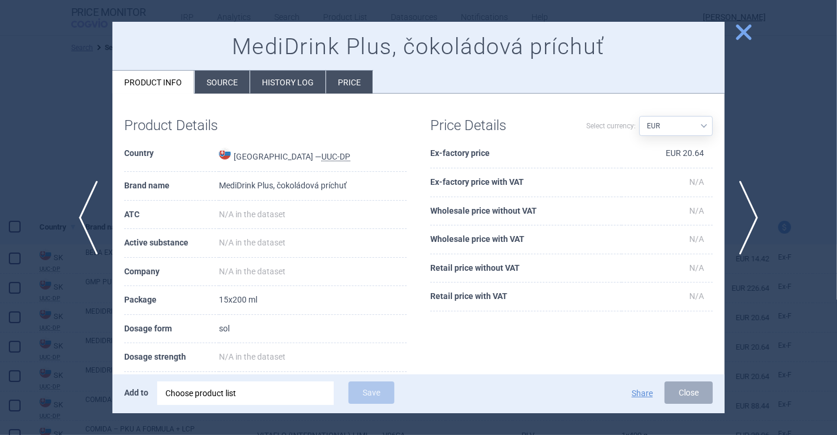
click at [89, 130] on div at bounding box center [418, 217] width 837 height 435
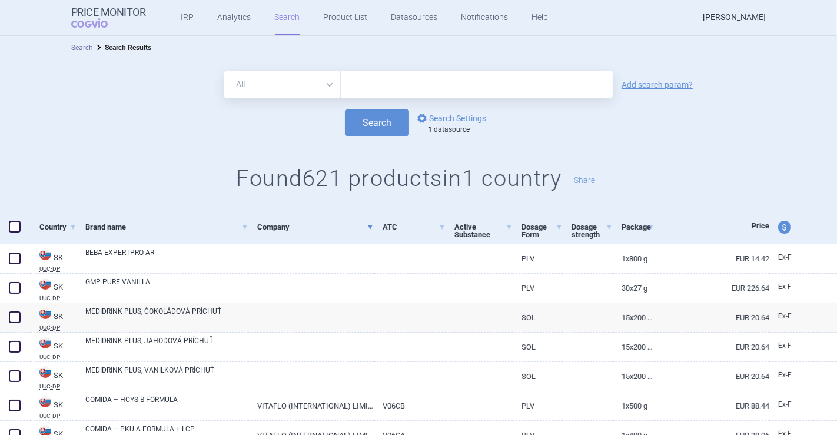
scroll to position [65, 0]
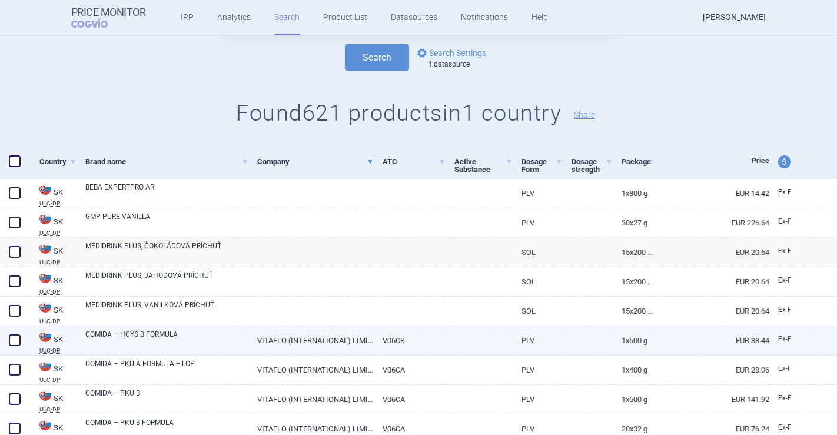
click at [349, 331] on link "VITAFLO (INTERNATIONAL) LIMITED, LIVERPOOL" at bounding box center [310, 340] width 125 height 29
select select "EUR"
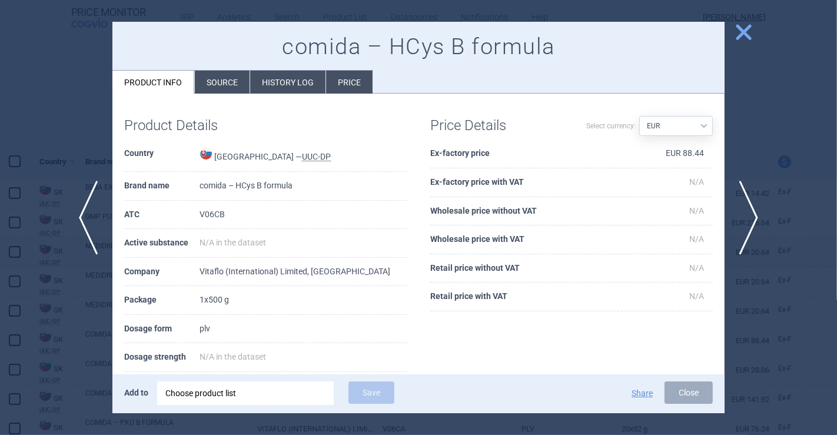
click at [282, 84] on li "History log" at bounding box center [287, 82] width 75 height 23
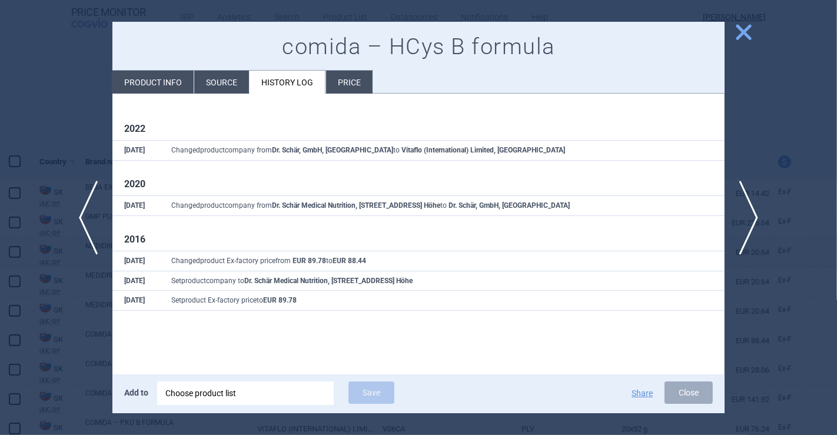
click at [226, 72] on li "Source" at bounding box center [221, 82] width 55 height 23
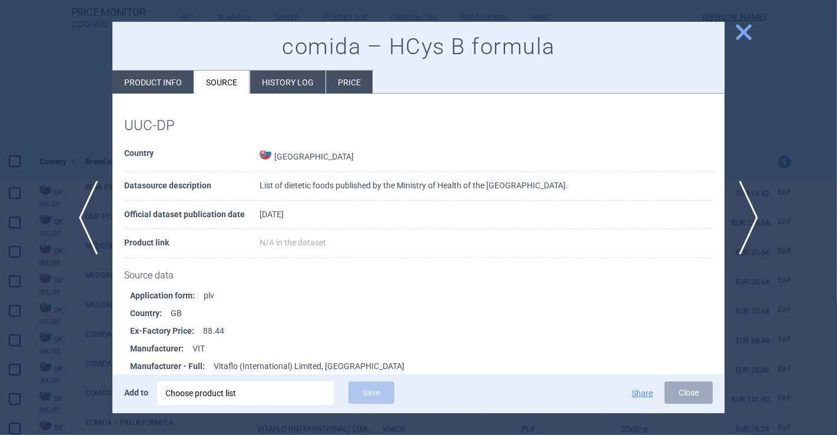
click at [36, 124] on div at bounding box center [418, 217] width 837 height 435
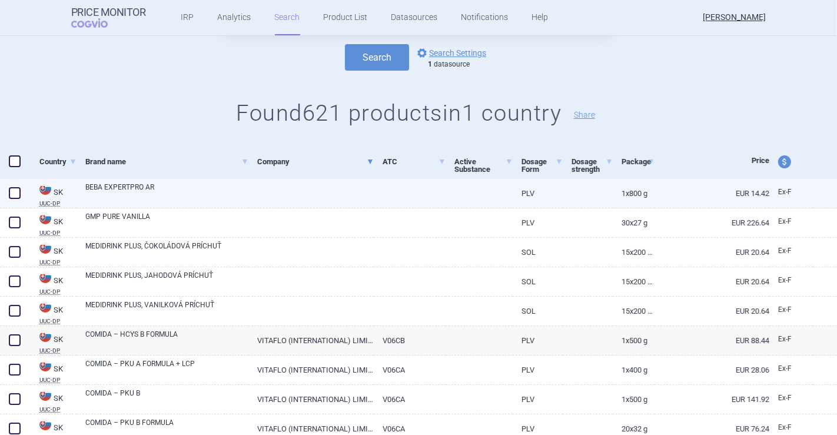
click at [304, 203] on div at bounding box center [310, 193] width 125 height 29
click at [311, 192] on link at bounding box center [310, 189] width 125 height 21
select select "EUR"
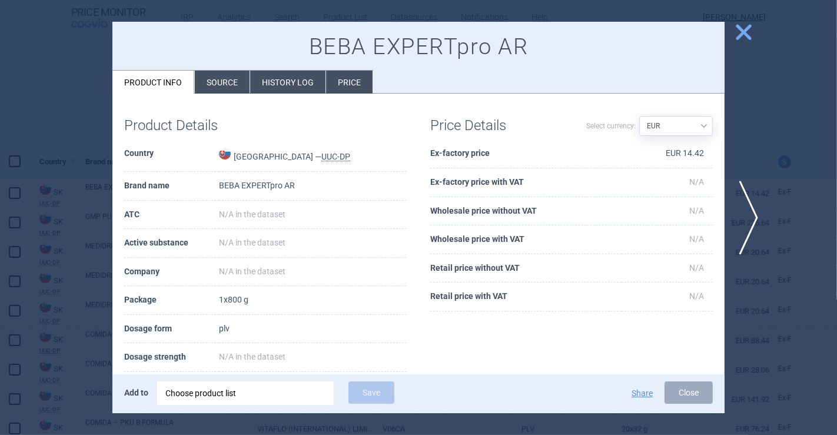
click at [211, 72] on li "Source" at bounding box center [222, 82] width 55 height 23
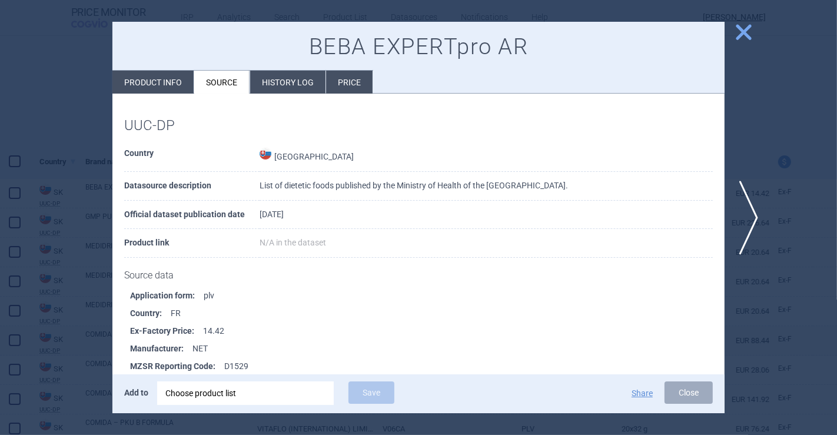
click at [77, 110] on div at bounding box center [418, 217] width 837 height 435
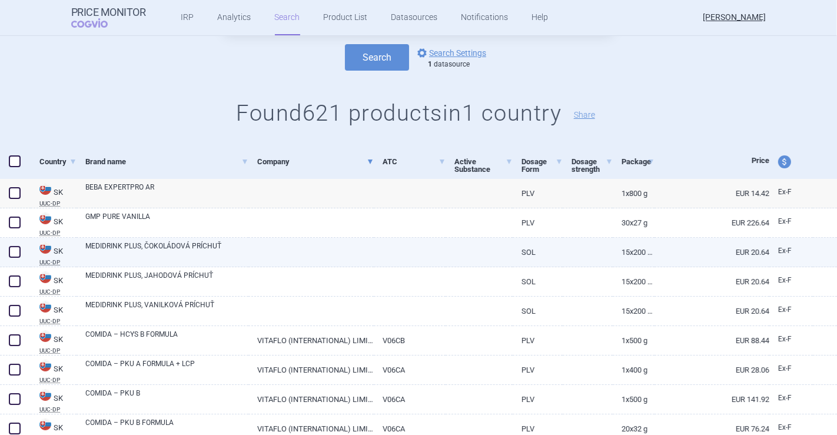
click at [68, 258] on link "SK UUC-DP" at bounding box center [54, 253] width 46 height 25
select select "EUR"
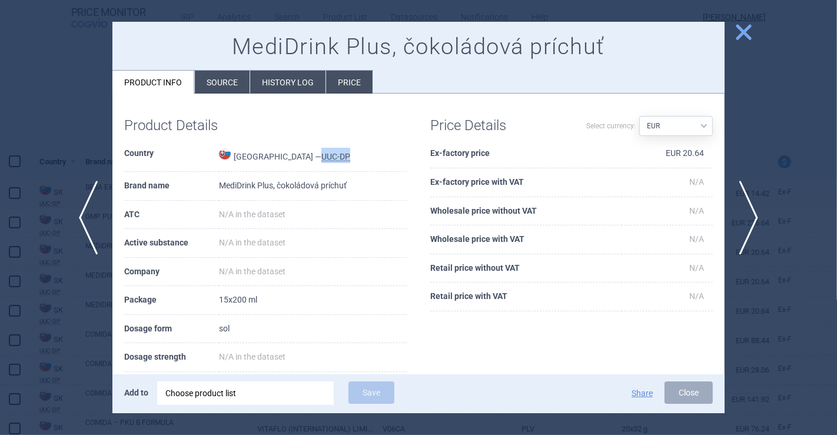
drag, startPoint x: 316, startPoint y: 158, endPoint x: 273, endPoint y: 164, distance: 43.3
click at [273, 164] on td "Slovakia — UUC-DP" at bounding box center [313, 155] width 188 height 32
copy abbr "UUC-DP"
click at [95, 120] on div at bounding box center [418, 217] width 837 height 435
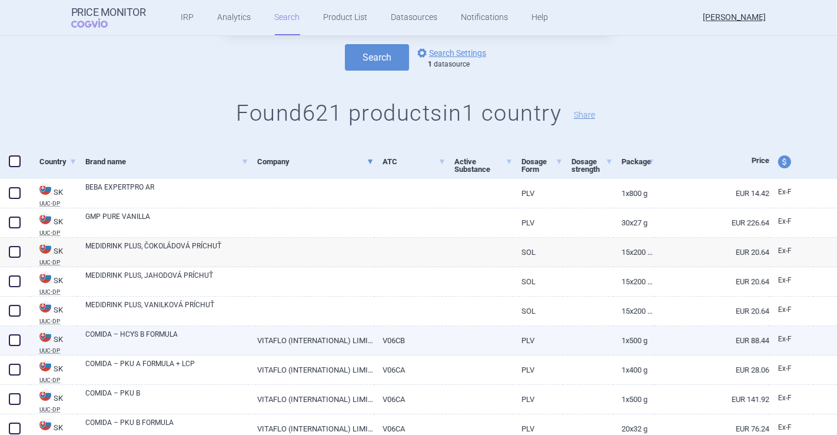
click at [269, 338] on link "VITAFLO (INTERNATIONAL) LIMITED, LIVERPOOL" at bounding box center [310, 340] width 125 height 29
select select "EUR"
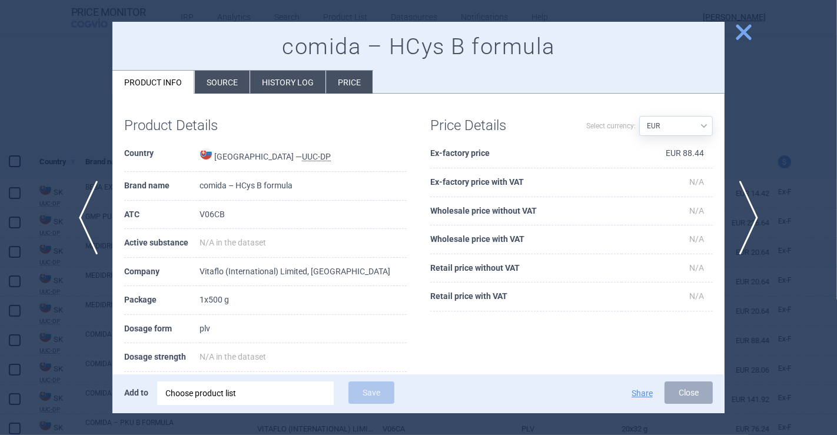
click at [229, 85] on li "Source" at bounding box center [222, 82] width 55 height 23
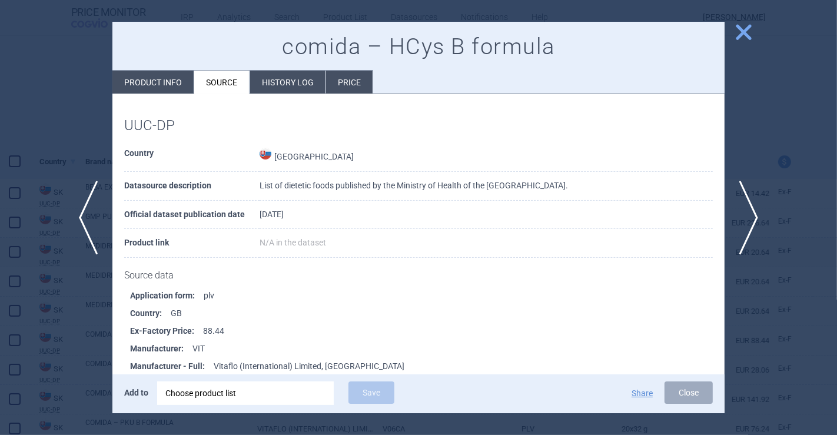
click at [69, 111] on div at bounding box center [418, 217] width 837 height 435
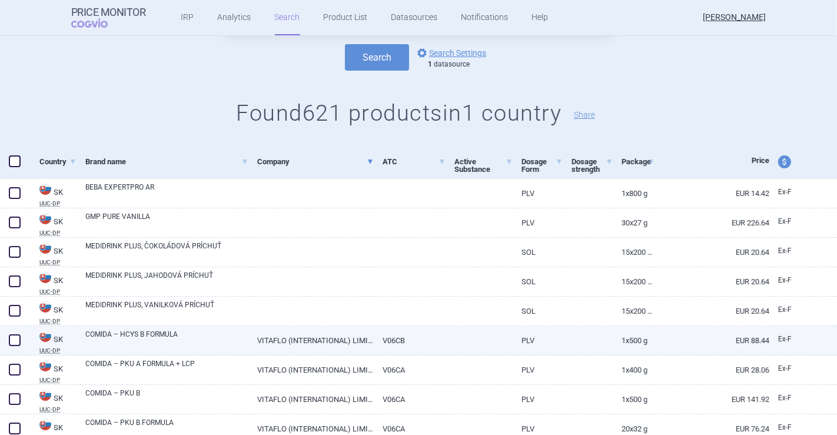
click at [297, 340] on link "VITAFLO (INTERNATIONAL) LIMITED, LIVERPOOL" at bounding box center [310, 340] width 125 height 29
select select "EUR"
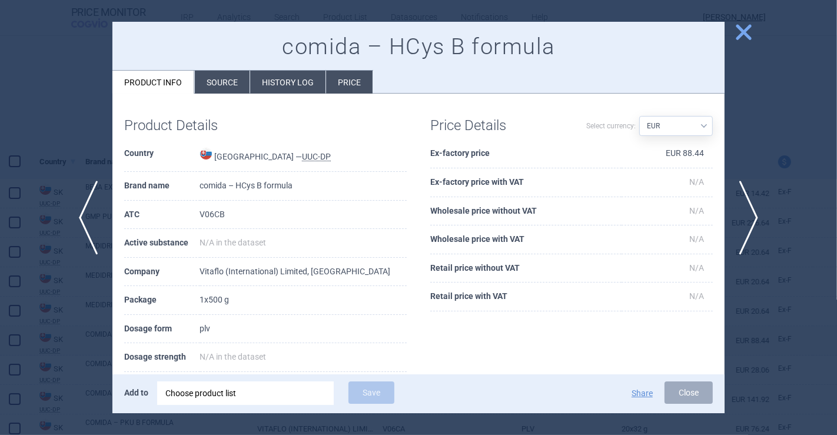
click at [233, 81] on li "Source" at bounding box center [222, 82] width 55 height 23
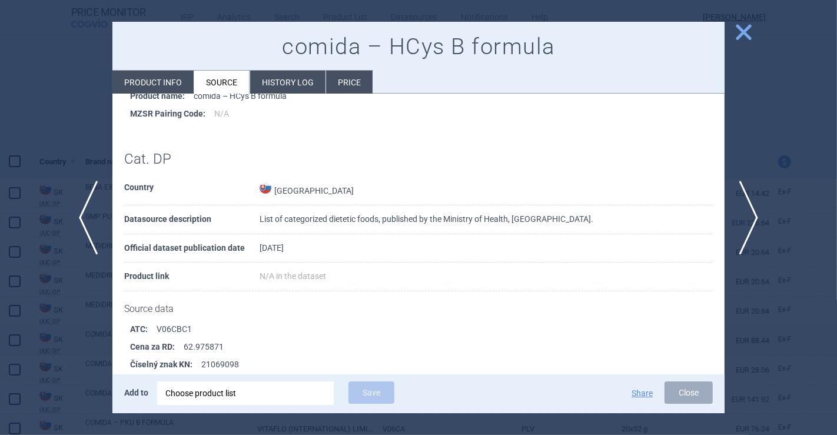
scroll to position [151, 0]
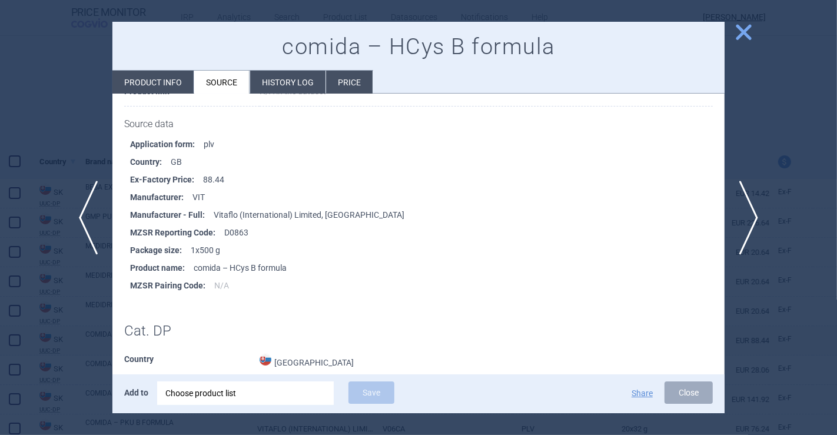
click at [164, 328] on h1 "Cat. DP" at bounding box center [418, 330] width 588 height 17
copy h1 "Cat. DP"
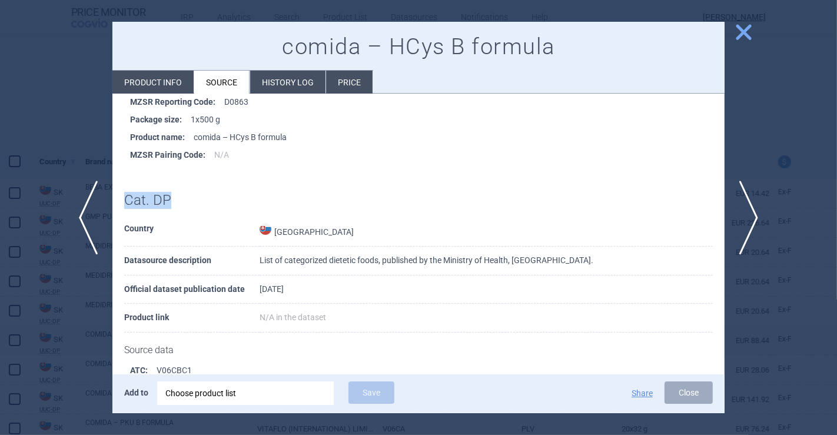
scroll to position [85, 0]
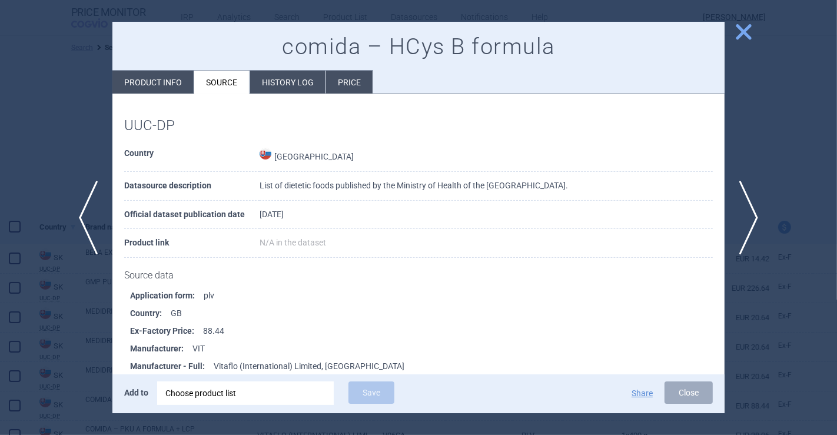
click at [742, 31] on span "close" at bounding box center [743, 32] width 21 height 21
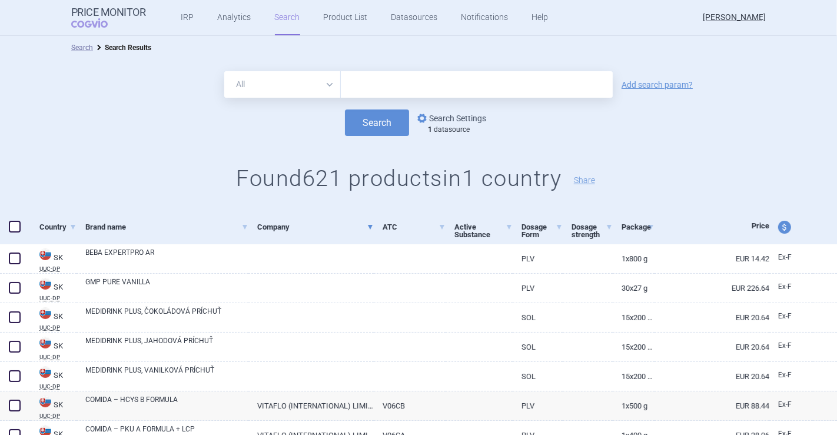
click at [445, 112] on link "options Search Settings" at bounding box center [450, 118] width 71 height 14
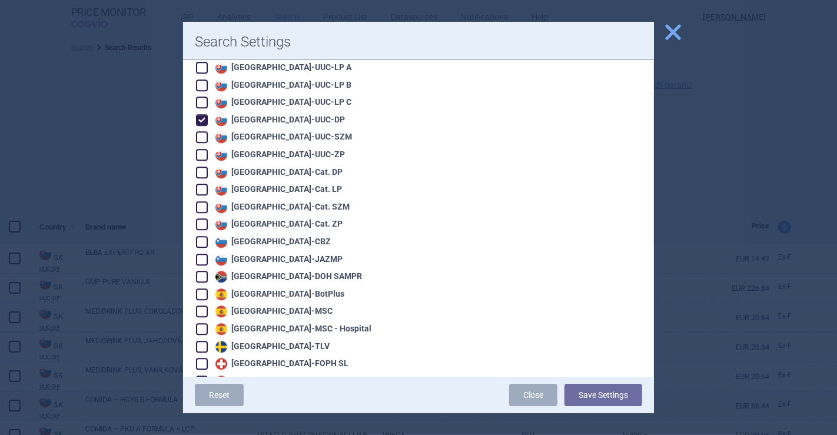
scroll to position [2287, 0]
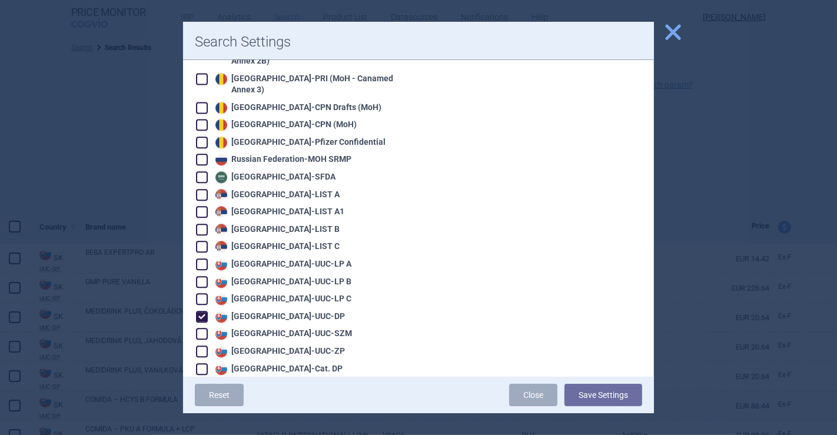
click at [261, 311] on div "Slovakia - UUC-DP" at bounding box center [278, 317] width 132 height 12
checkbox input "false"
click at [262, 363] on div "Slovakia - Cat. DP" at bounding box center [277, 369] width 130 height 12
checkbox input "true"
click at [10, 131] on div at bounding box center [418, 217] width 837 height 435
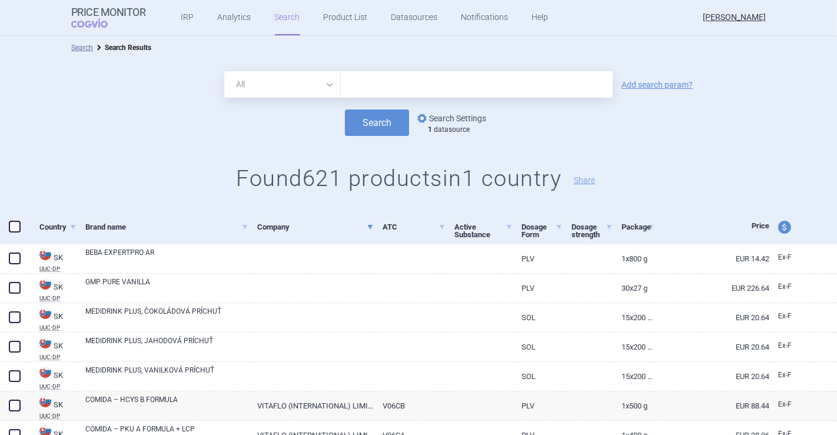
click at [431, 116] on link "options Search Settings" at bounding box center [450, 118] width 71 height 14
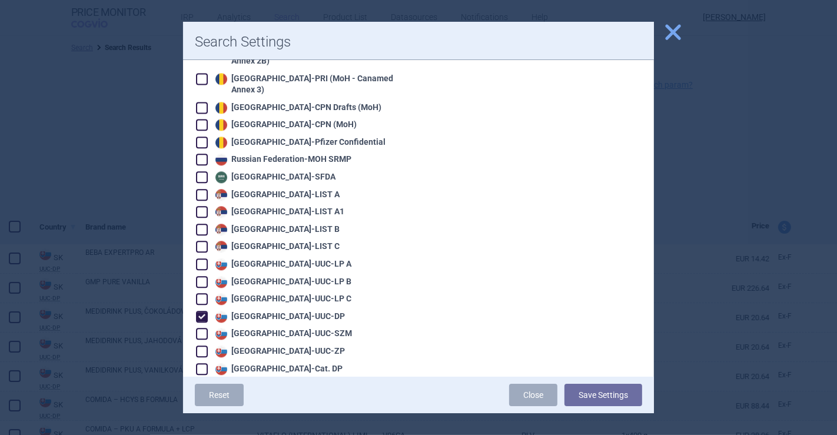
click at [274, 311] on div "Slovakia - UUC-DP" at bounding box center [278, 317] width 132 height 12
checkbox input "false"
click at [275, 345] on div "Slovakia - UUC-ZP" at bounding box center [278, 351] width 132 height 12
checkbox input "true"
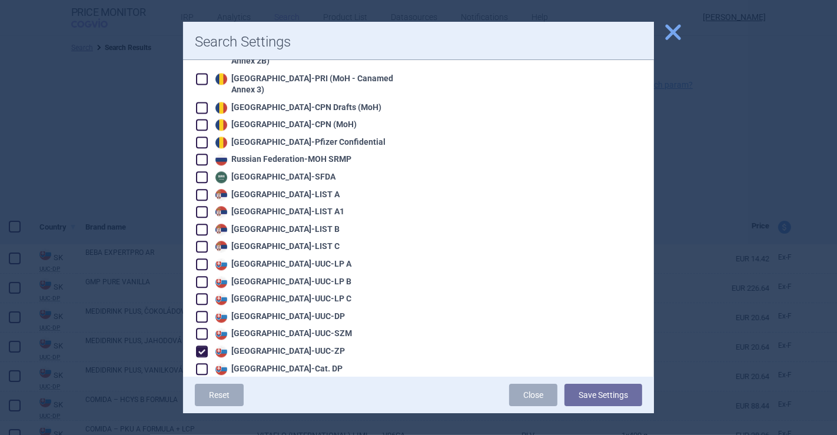
click at [269, 363] on div "Slovakia - Cat. DP" at bounding box center [277, 369] width 130 height 12
checkbox input "true"
click at [282, 345] on div "Slovakia - UUC-ZP" at bounding box center [278, 351] width 132 height 12
checkbox input "false"
click at [614, 392] on button "Save Settings" at bounding box center [603, 395] width 78 height 22
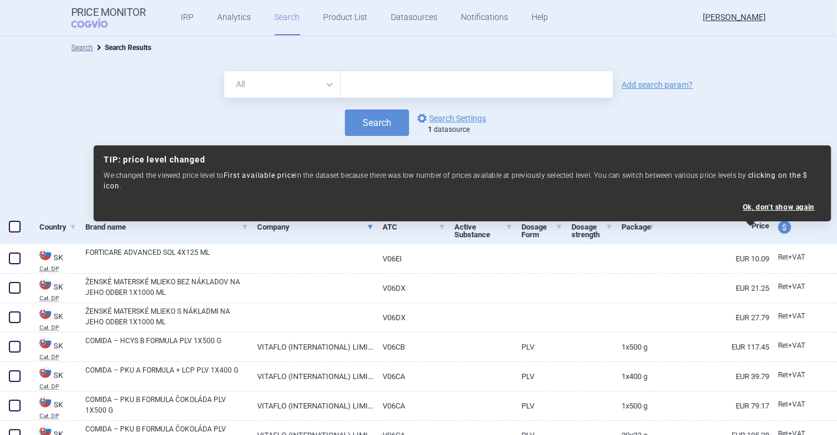
click at [259, 112] on div "Search options Search Settings 1 datasource" at bounding box center [418, 122] width 837 height 26
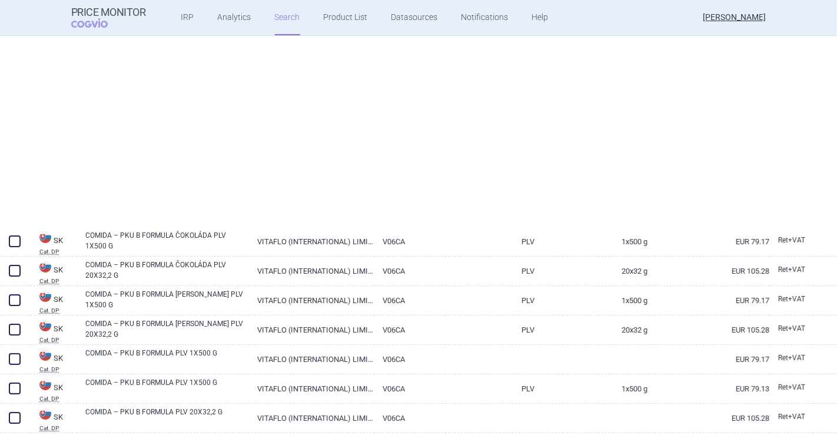
scroll to position [35, 0]
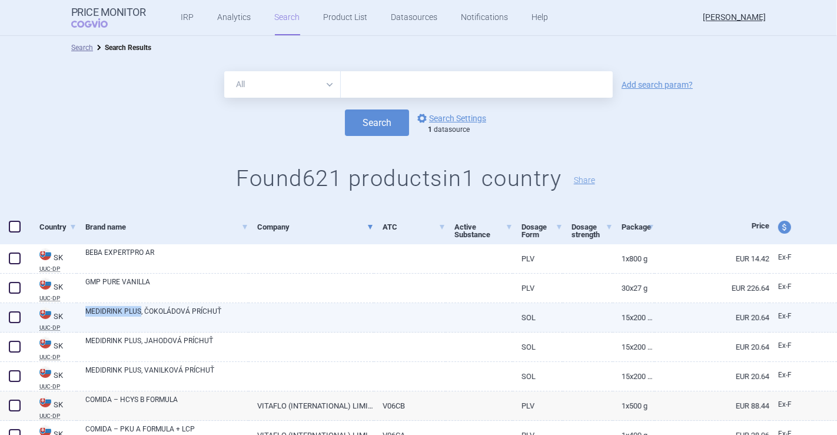
drag, startPoint x: 81, startPoint y: 312, endPoint x: 138, endPoint y: 313, distance: 57.1
click at [139, 313] on div "MEDIDRINK PLUS, ČOKOLÁDOVÁ PRÍCHUŤ" at bounding box center [162, 317] width 172 height 29
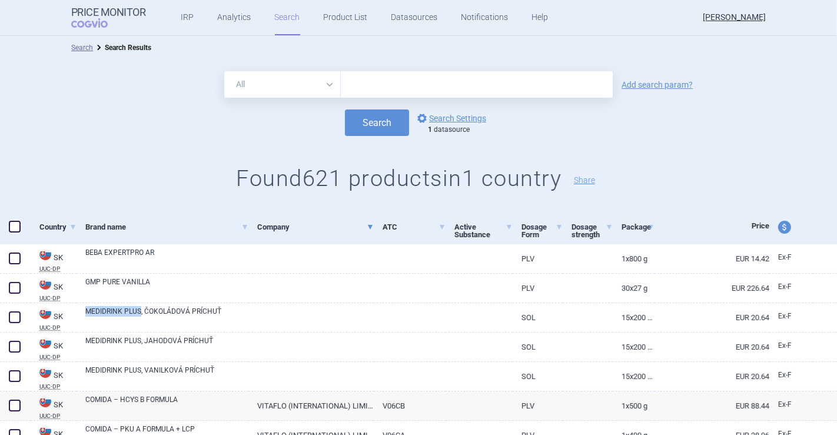
copy link "MEDIDRINK PLUS"
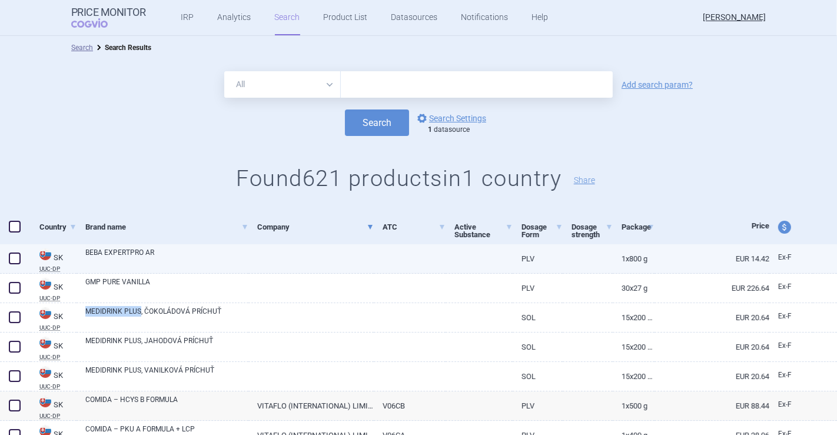
scroll to position [65, 0]
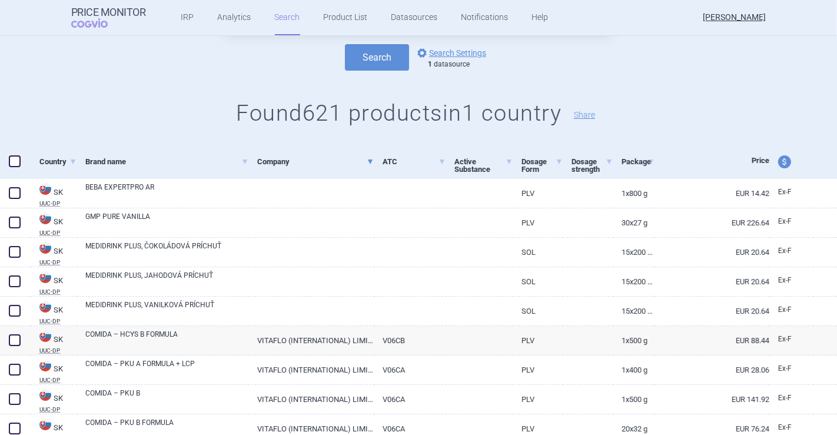
click at [191, 108] on h1 "Found 621 products in 1 country Share" at bounding box center [418, 113] width 837 height 27
click at [143, 86] on div "All Brand Name ATC Company Active Substance Country Newer than Add search param…" at bounding box center [418, 69] width 837 height 151
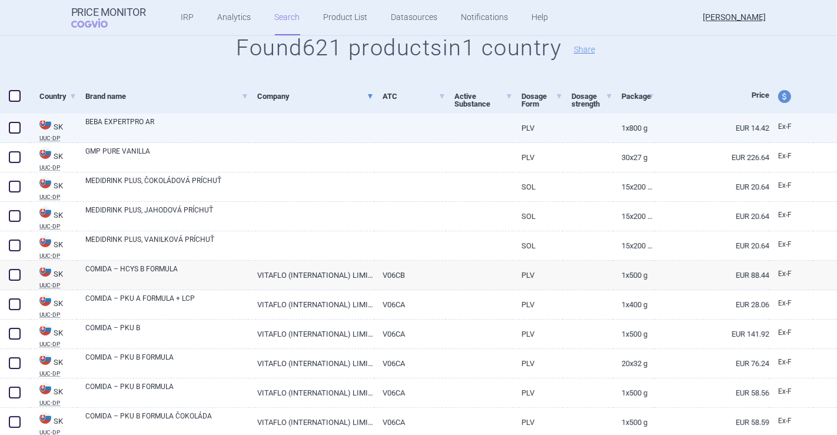
click at [9, 126] on span at bounding box center [15, 128] width 12 height 12
checkbox input "true"
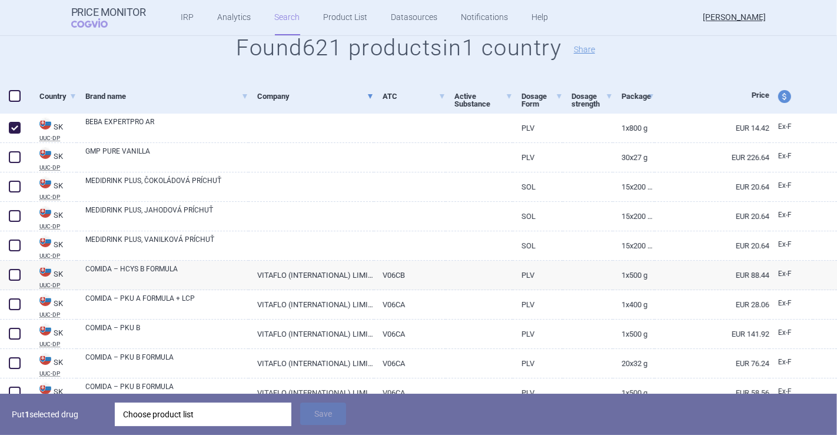
click at [200, 416] on div "Choose product list" at bounding box center [203, 414] width 160 height 24
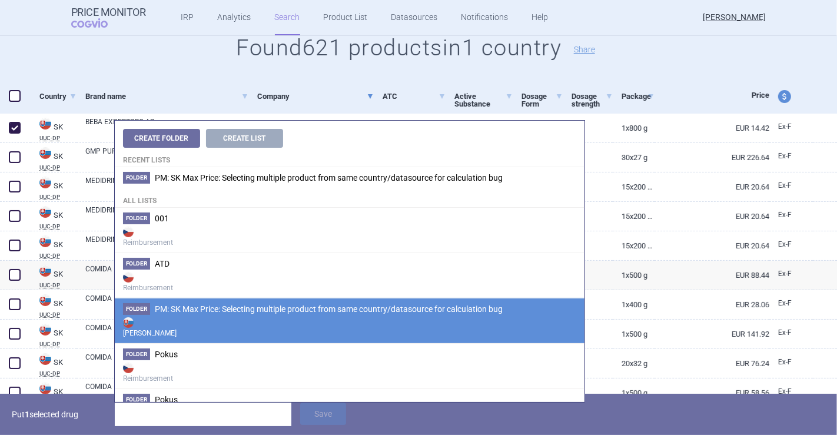
click at [238, 313] on span "PM: SK Max Price: Selecting multiple product from same country/datasource for c…" at bounding box center [329, 308] width 348 height 9
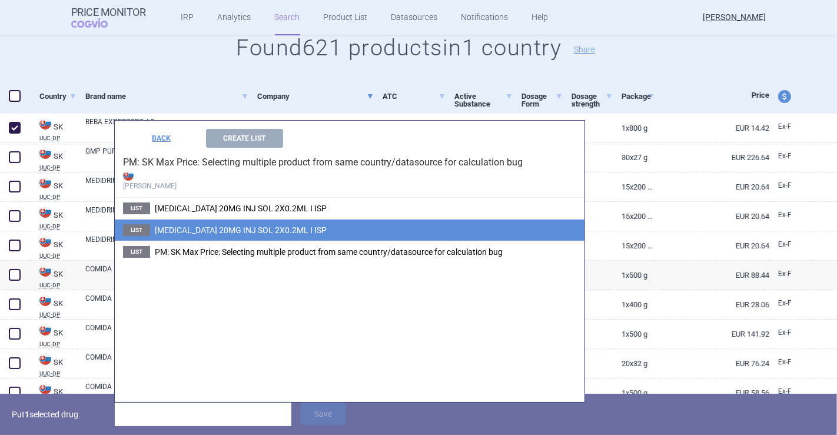
click at [304, 229] on li "List HUMIRA 20MG INJ SOL 2X0.2ML I ISP" at bounding box center [349, 230] width 469 height 22
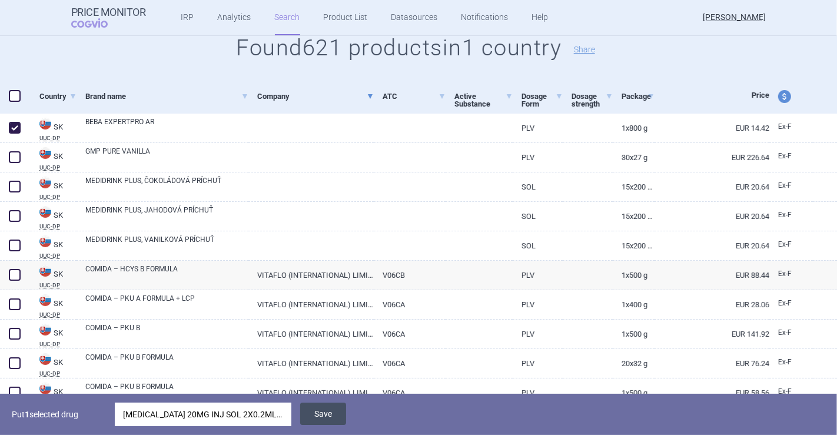
click at [305, 403] on button "Save" at bounding box center [323, 413] width 46 height 22
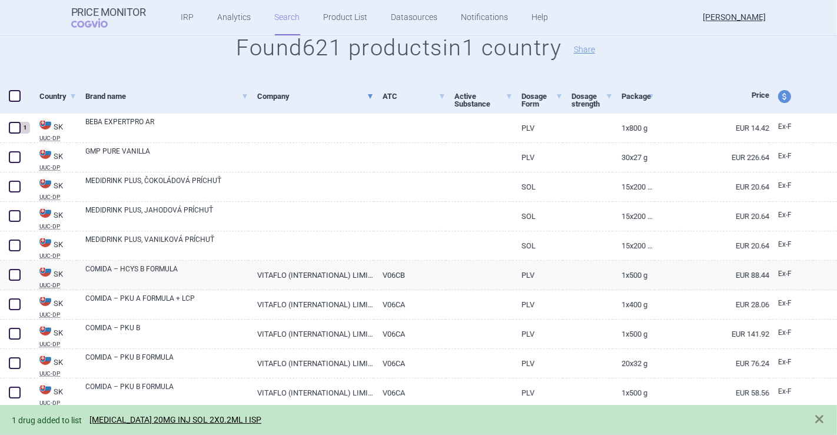
click at [224, 414] on div "1 drug added to list HUMIRA 20MG INJ SOL 2X0.2ML I ISP" at bounding box center [407, 420] width 790 height 14
click at [206, 418] on link "HUMIRA 20MG INJ SOL 2X0.2ML I ISP" at bounding box center [175, 420] width 172 height 10
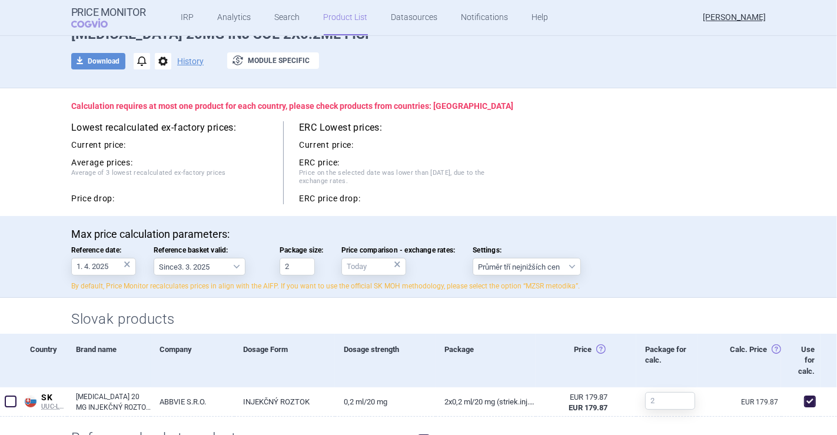
scroll to position [131, 0]
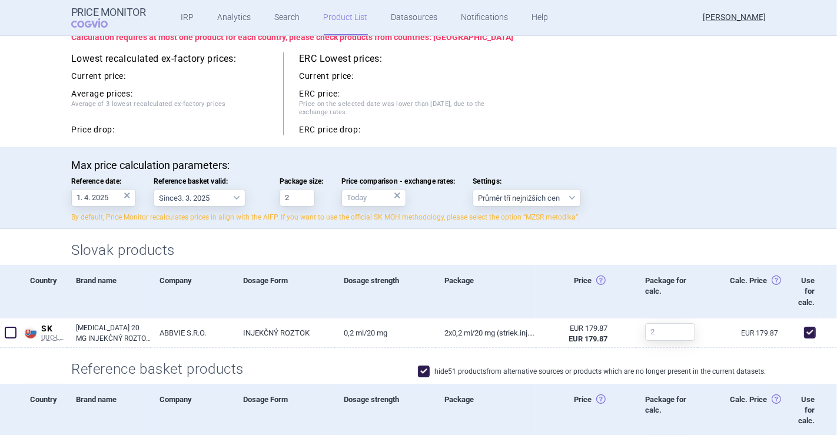
click at [432, 369] on label "hide 51 products from alternative sources or products which are no longer prese…" at bounding box center [592, 371] width 348 height 12
checkbox input "false"
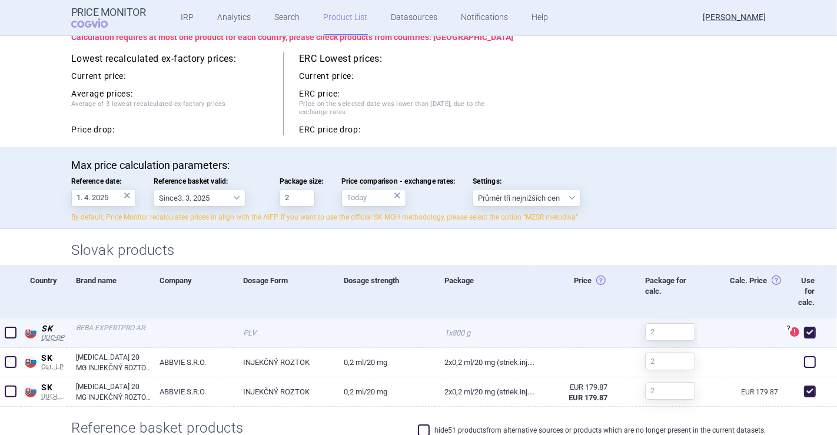
click at [804, 332] on span at bounding box center [810, 333] width 12 height 12
checkbox input "false"
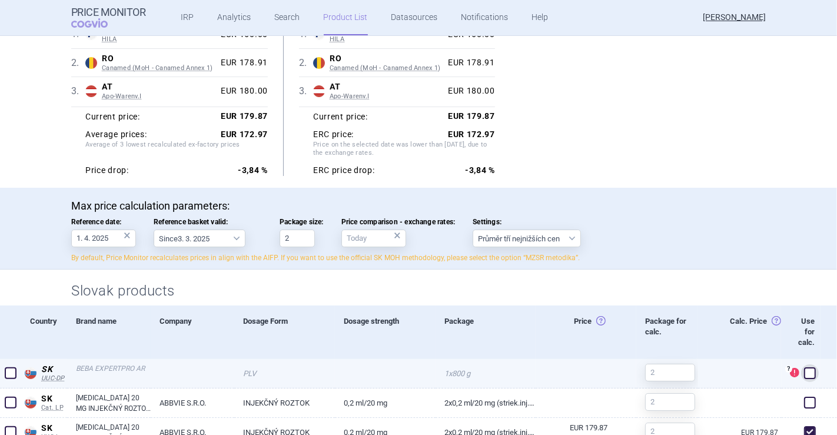
scroll to position [175, 0]
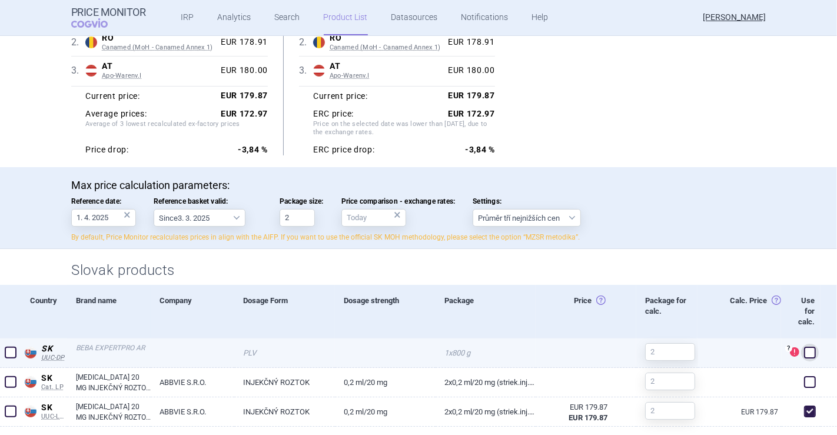
click at [502, 351] on link "1x800 g" at bounding box center [485, 352] width 101 height 29
select select "EUR"
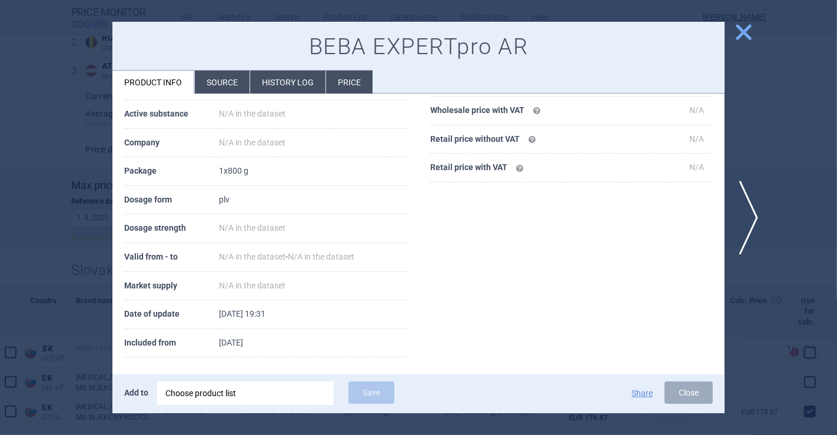
scroll to position [133, 0]
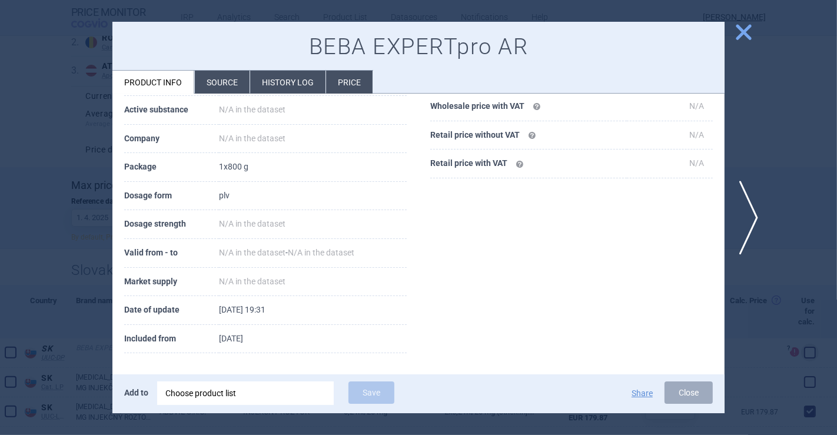
click at [0, 185] on div at bounding box center [418, 217] width 837 height 435
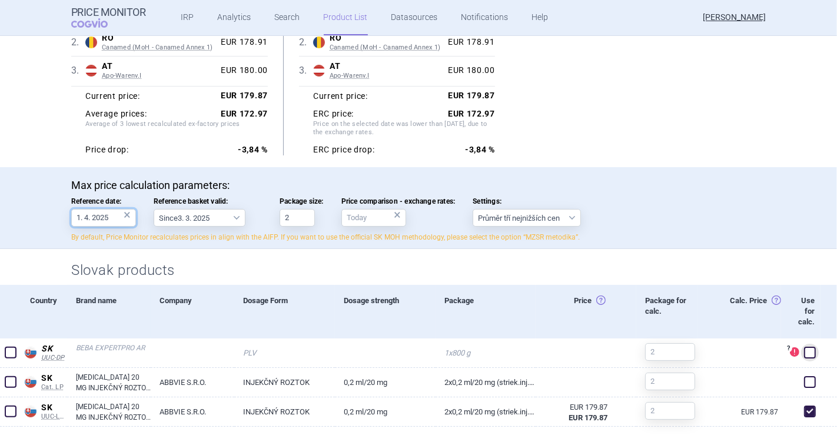
click at [82, 217] on input "1. 4. 2025" at bounding box center [103, 218] width 65 height 18
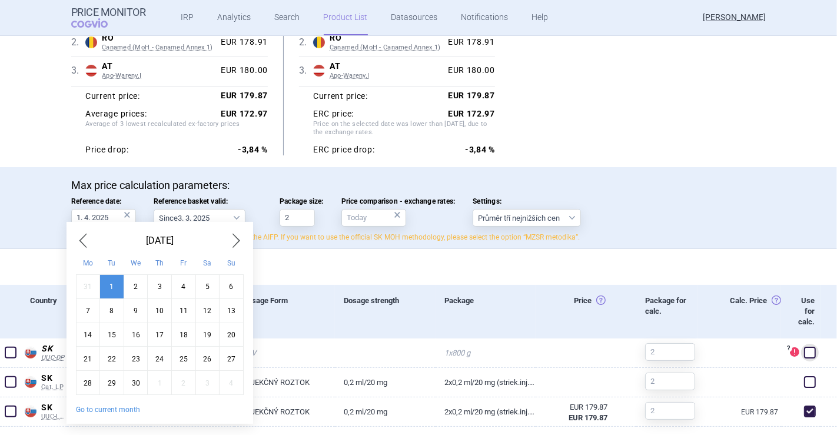
click at [118, 407] on button "Go to current month" at bounding box center [108, 409] width 64 height 9
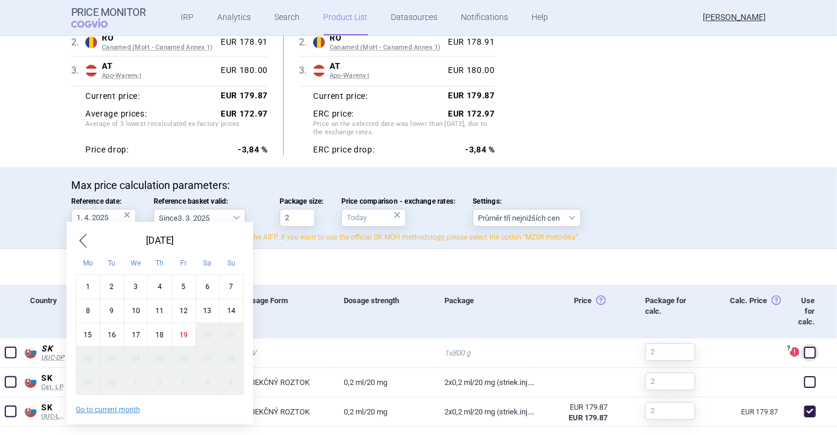
click at [179, 332] on div "19" at bounding box center [183, 334] width 24 height 24
type input "19. 9. 2025"
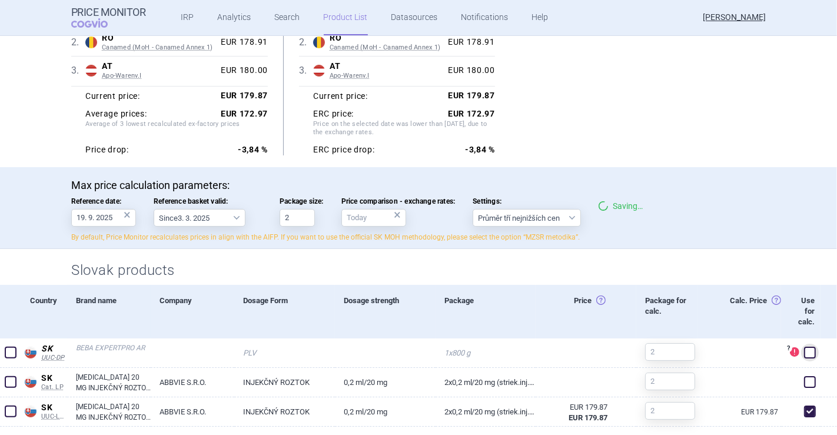
click at [124, 213] on div "×" at bounding box center [127, 214] width 7 height 13
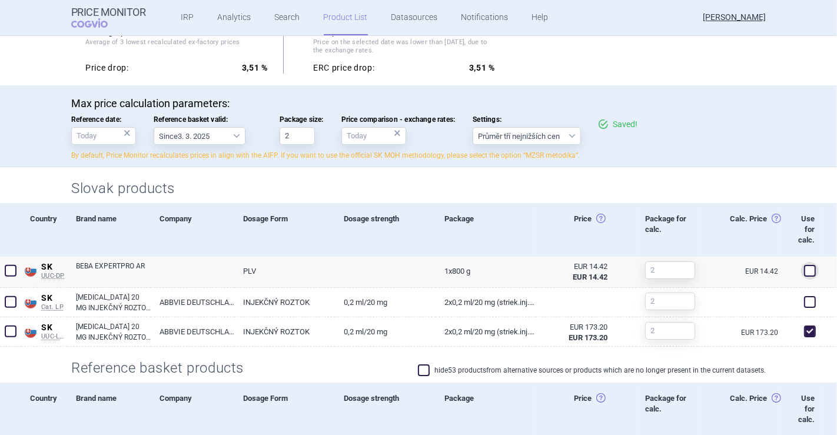
scroll to position [277, 0]
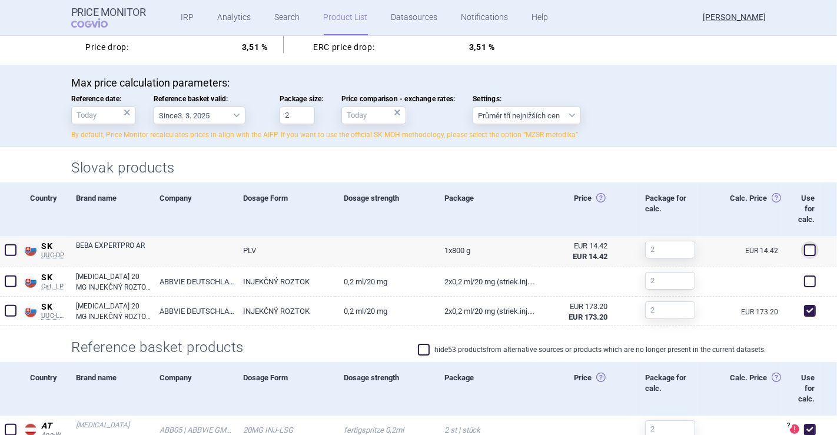
click at [184, 104] on label "Reference basket valid: Since 3. 3. 2025 Since 1. 7. 2023 Since 7. 4. 2023 Sinc…" at bounding box center [208, 109] width 108 height 29
click at [184, 106] on select "Since 3. 3. 2025 Since 1. 7. 2023 Since 7. 4. 2023 Since 1. 12. 2022 Since 1. 9…" at bounding box center [200, 115] width 92 height 18
click at [78, 114] on input "Reference date: ×" at bounding box center [103, 115] width 65 height 18
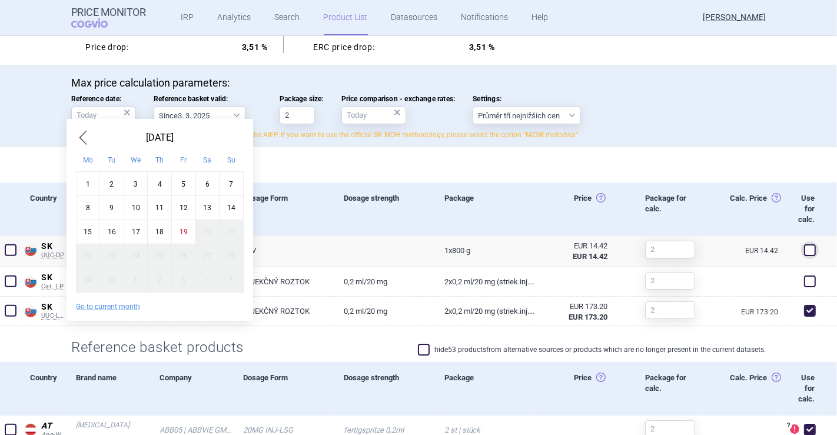
click at [349, 176] on div "Slovak products" at bounding box center [418, 164] width 741 height 36
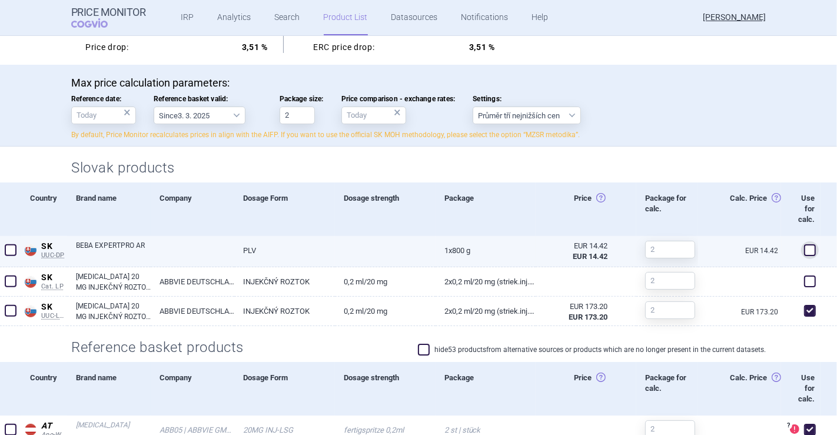
click at [804, 246] on span at bounding box center [810, 250] width 12 height 12
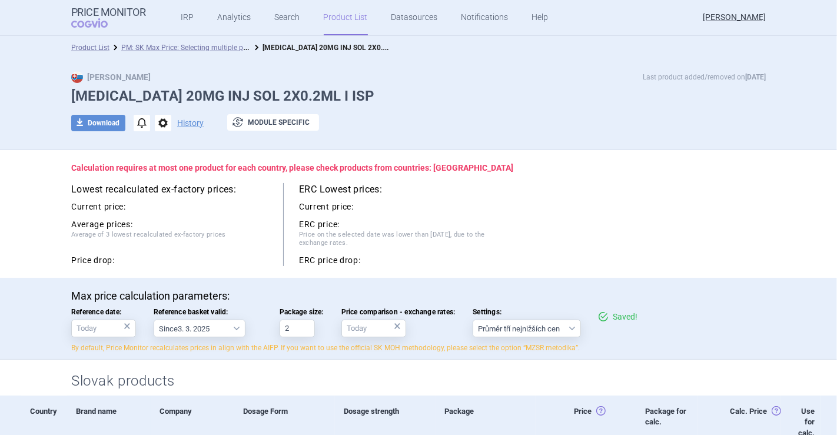
scroll to position [131, 0]
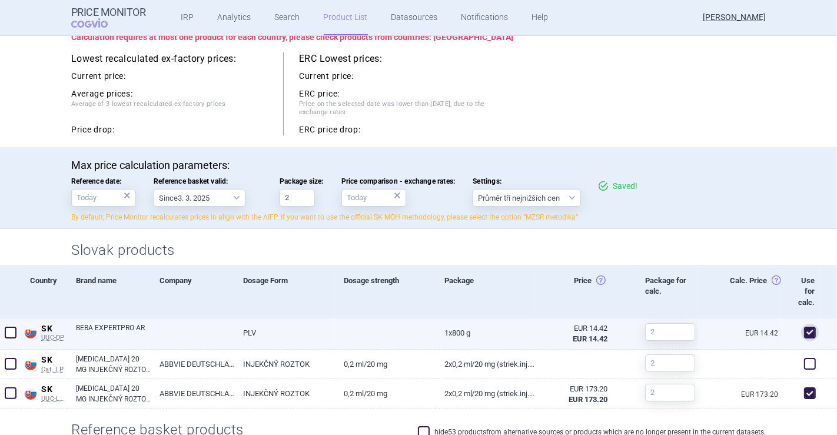
click at [804, 329] on span at bounding box center [810, 333] width 12 height 12
checkbox input "false"
click at [404, 267] on div "Dosage strength" at bounding box center [385, 292] width 101 height 54
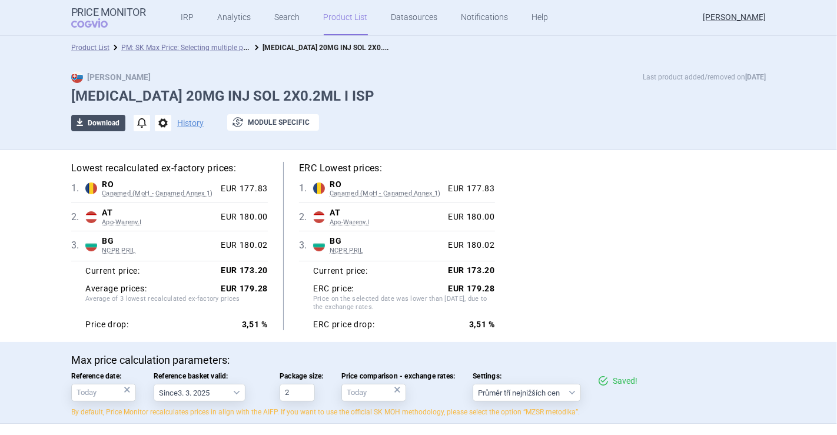
click at [102, 120] on button "download Download" at bounding box center [98, 123] width 54 height 16
select select "EUR"
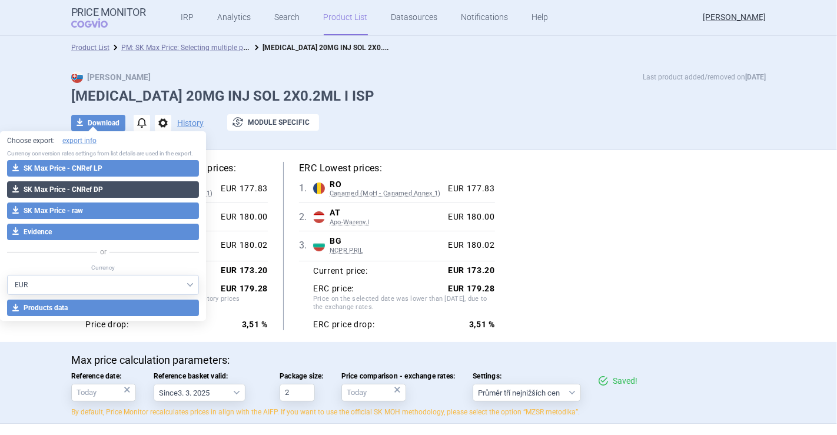
click at [105, 187] on button "download SK Max Price - CNRef DP" at bounding box center [103, 189] width 192 height 16
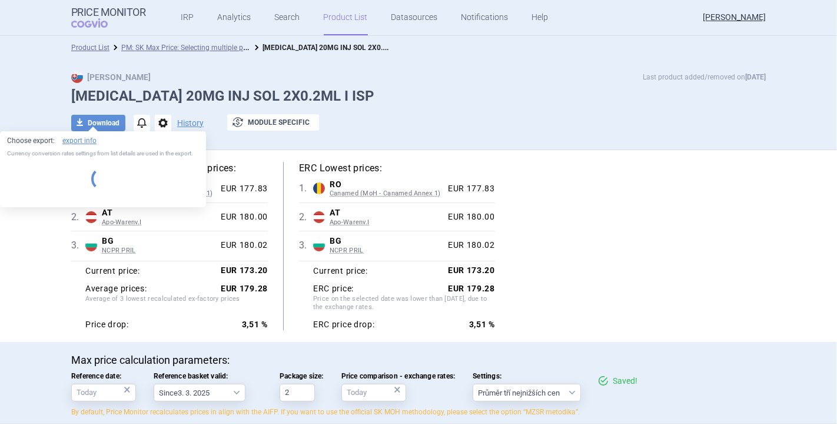
select select "EUR"
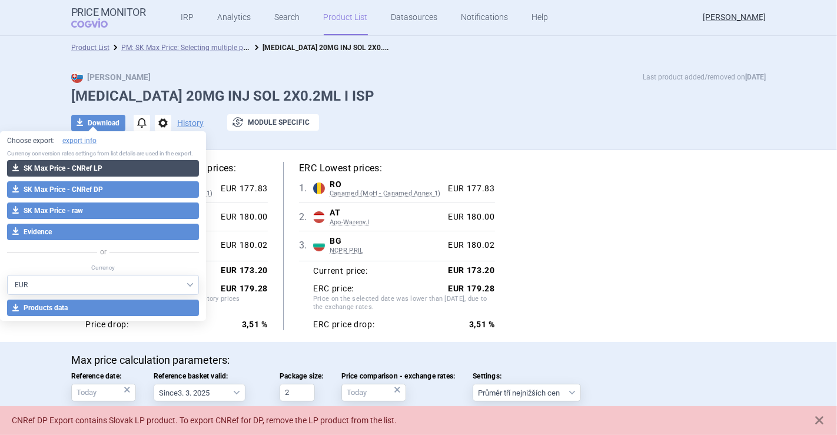
click at [114, 174] on button "download SK Max Price - CNRef LP" at bounding box center [103, 168] width 192 height 16
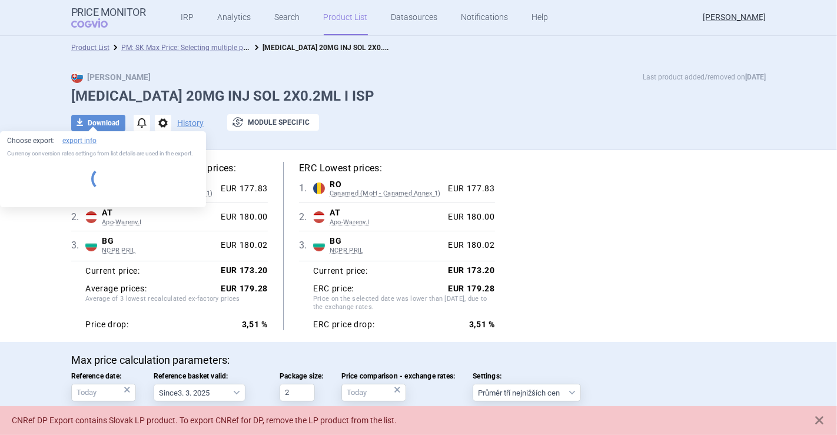
select select "EUR"
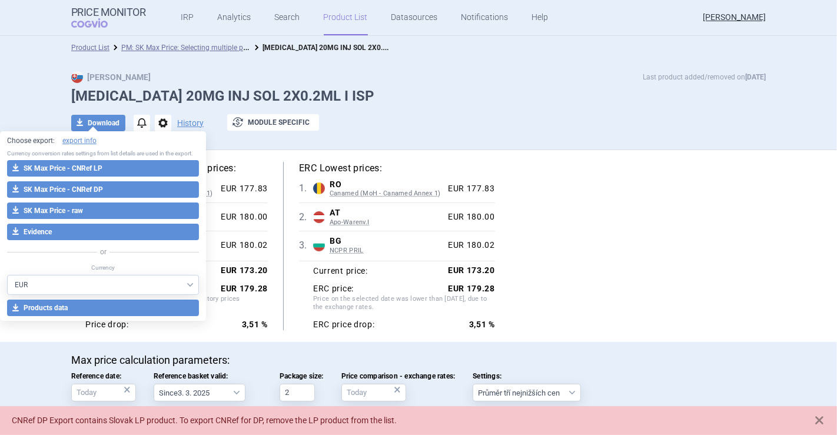
click at [637, 229] on div "Lowest recalculated ex-factory prices: 1 . RO Canamed (MoH - Canamed Annex 1) R…" at bounding box center [418, 246] width 694 height 168
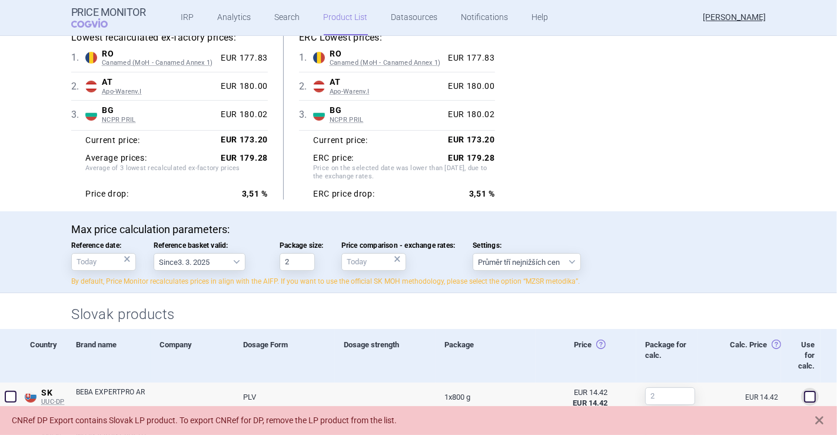
scroll to position [261, 0]
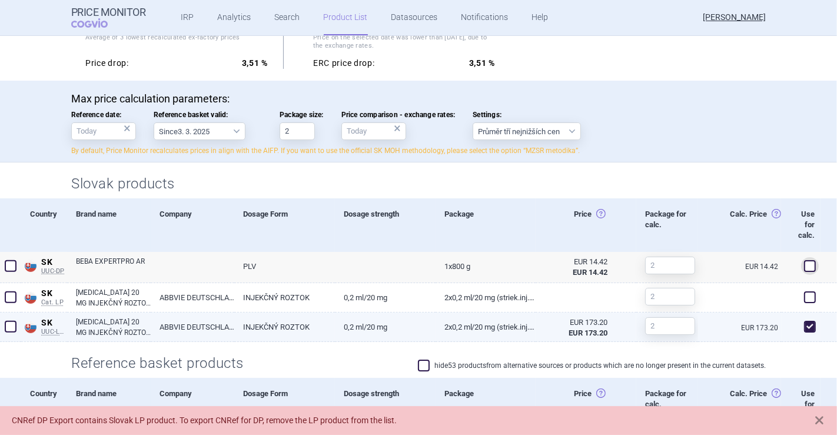
click at [804, 330] on span at bounding box center [810, 327] width 12 height 12
checkbox input "false"
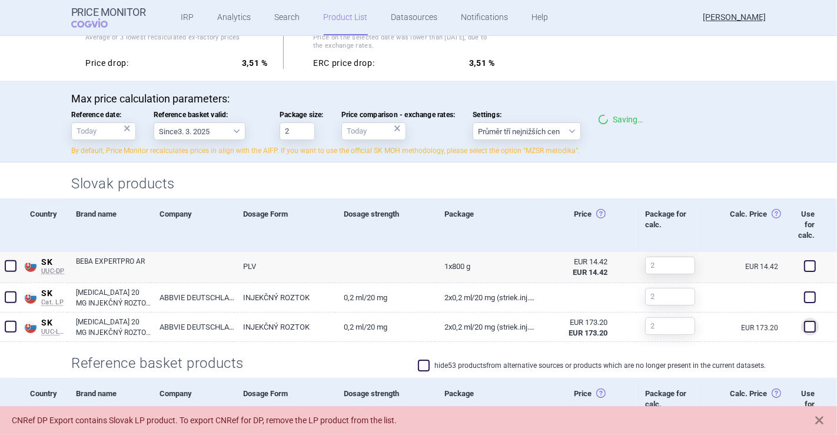
click at [571, 172] on div "Slovak products" at bounding box center [418, 180] width 741 height 36
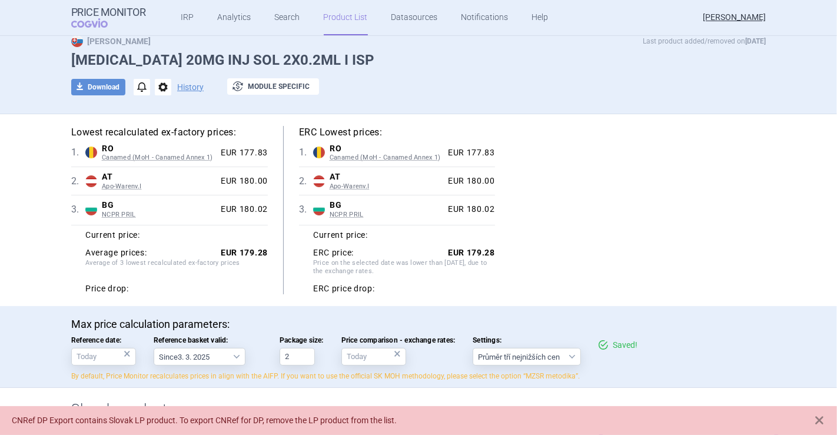
scroll to position [0, 0]
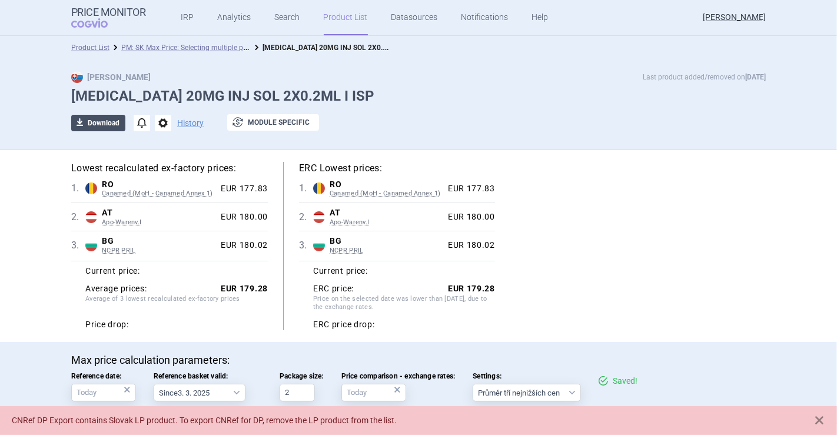
click at [91, 126] on button "download Download" at bounding box center [98, 123] width 54 height 16
select select "EUR"
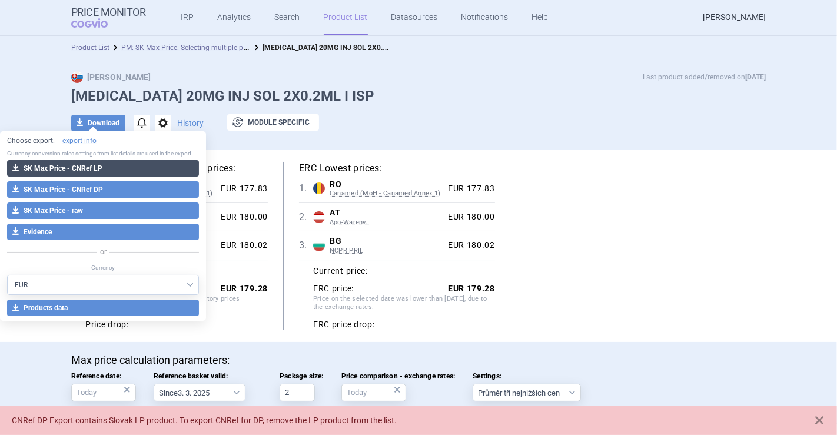
click at [105, 168] on button "download SK Max Price - CNRef LP" at bounding box center [103, 168] width 192 height 16
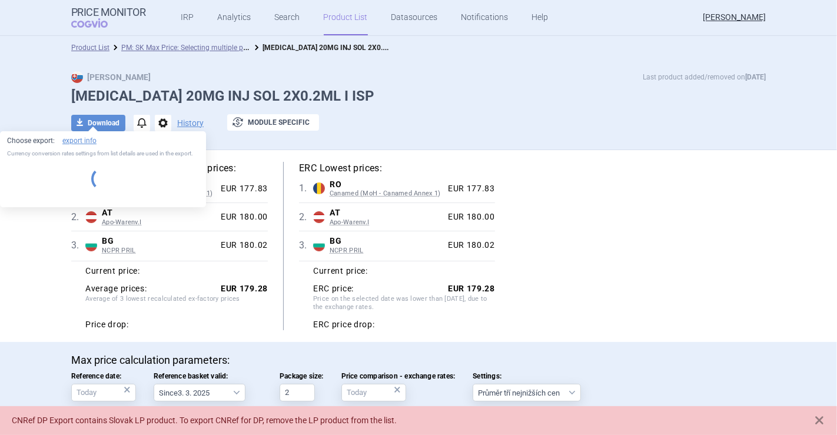
select select "EUR"
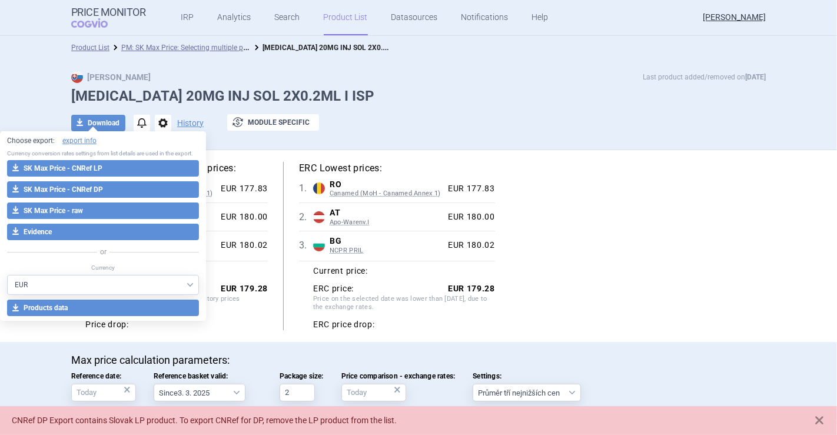
click at [285, 152] on div "Lowest recalculated ex-factory prices: 1 . RO Canamed (MoH - Canamed Annex 1) R…" at bounding box center [418, 246] width 741 height 192
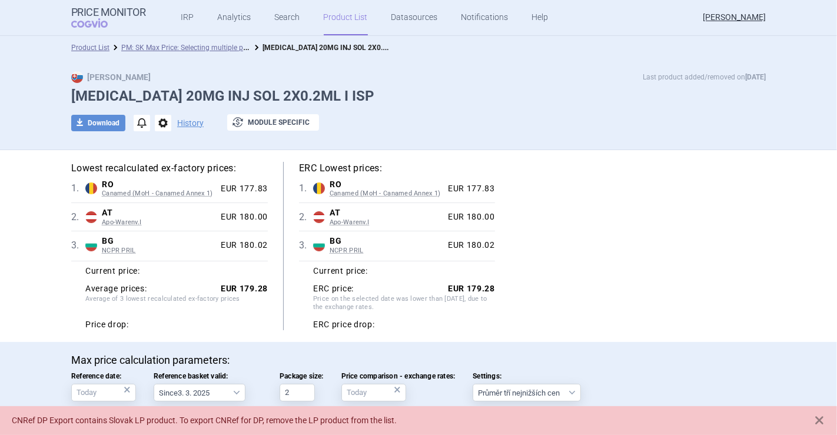
click at [292, 142] on div at bounding box center [418, 141] width 694 height 6
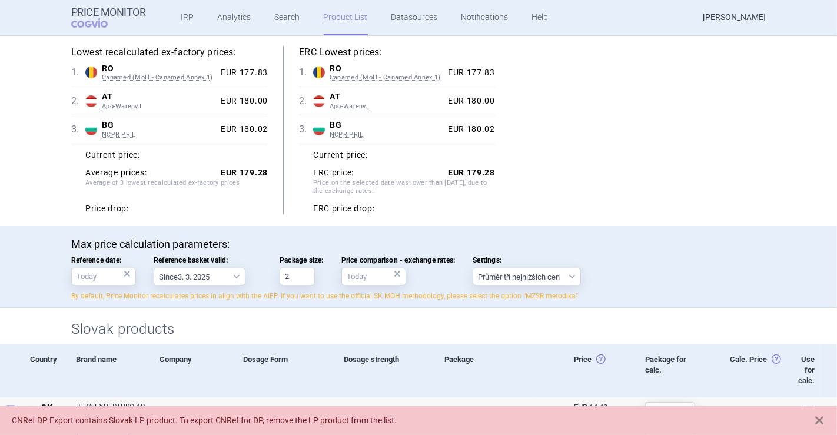
scroll to position [196, 0]
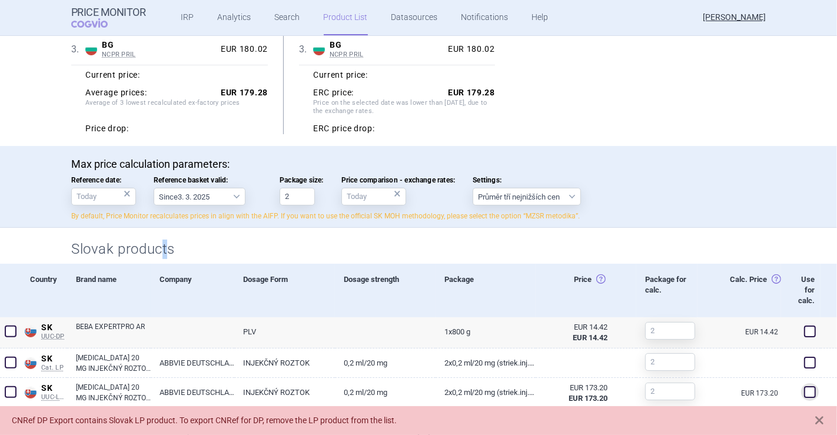
click at [161, 242] on h2 "Slovak products" at bounding box center [418, 248] width 694 height 19
click at [339, 173] on div "Max price calculation parameters: Reference date: × Reference basket valid: Sin…" at bounding box center [418, 190] width 694 height 64
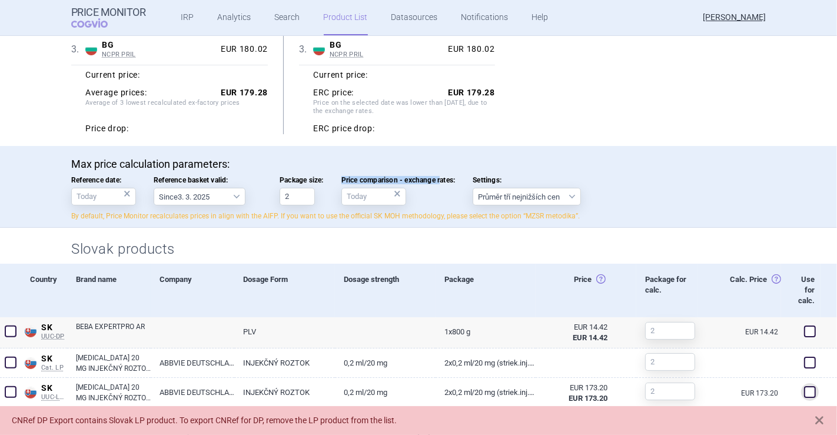
drag, startPoint x: 337, startPoint y: 176, endPoint x: 439, endPoint y: 176, distance: 103.0
click at [439, 176] on div "Max price calculation parameters: Reference date: × Reference basket valid: Sin…" at bounding box center [418, 190] width 694 height 64
click at [183, 176] on span "Reference basket valid:" at bounding box center [208, 180] width 108 height 8
click at [183, 188] on select "Since 3. 3. 2025 Since 1. 7. 2023 Since 7. 4. 2023 Since 1. 12. 2022 Since 1. 9…" at bounding box center [200, 197] width 92 height 18
click at [183, 176] on span "Reference basket valid:" at bounding box center [208, 180] width 108 height 8
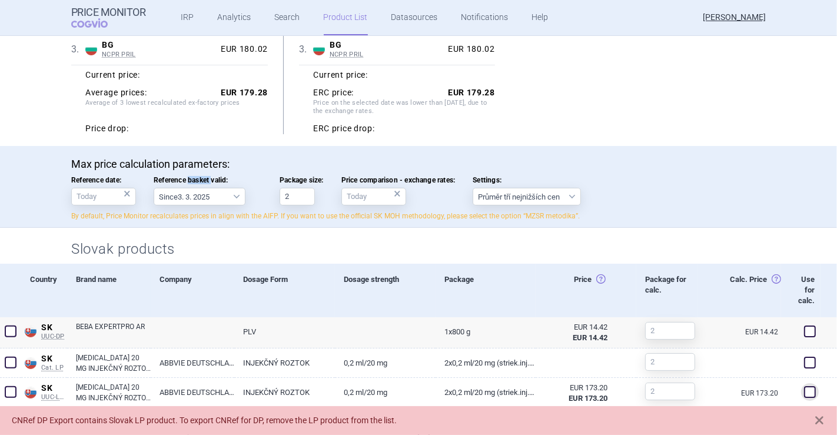
click at [183, 188] on select "Since 3. 3. 2025 Since 1. 7. 2023 Since 7. 4. 2023 Since 1. 12. 2022 Since 1. 9…" at bounding box center [200, 197] width 92 height 18
click at [183, 176] on span "Reference basket valid:" at bounding box center [208, 180] width 108 height 8
click at [183, 188] on select "Since 3. 3. 2025 Since 1. 7. 2023 Since 7. 4. 2023 Since 1. 12. 2022 Since 1. 9…" at bounding box center [200, 197] width 92 height 18
copy span "Reference basket valid:"
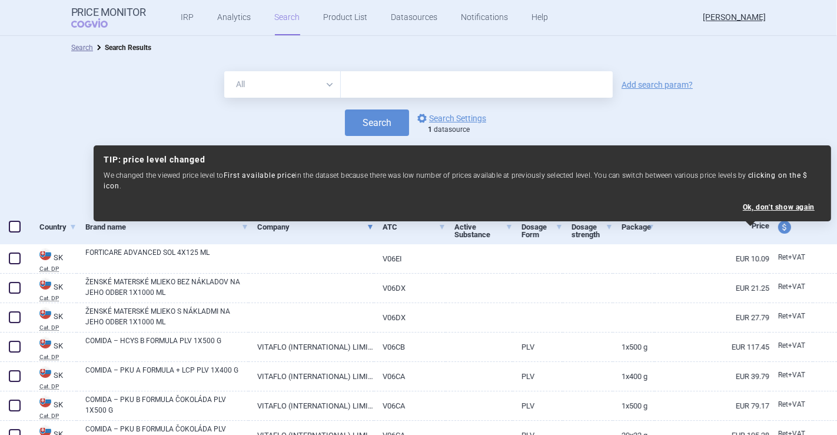
click at [336, 100] on form "All Brand Name ATC Company Active Substance Country Newer than Add search param…" at bounding box center [418, 103] width 837 height 65
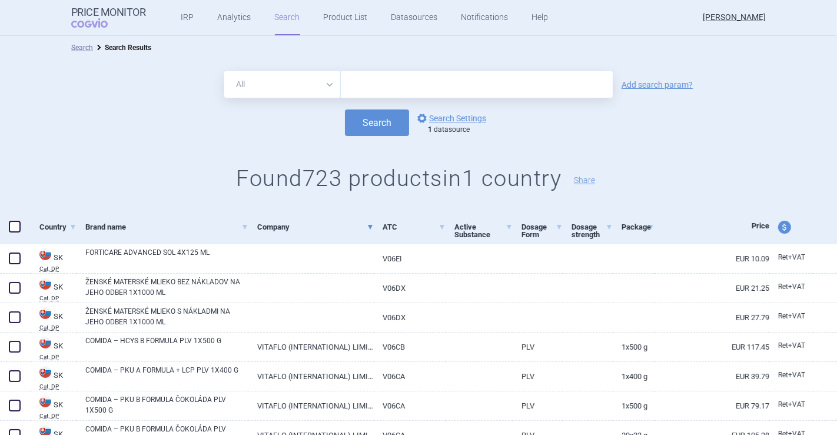
click at [361, 88] on input "text" at bounding box center [477, 84] width 272 height 26
paste input "MEDIDRINK PLUS"
type input "MEDIDRINK PLUS"
click at [377, 112] on button "Search" at bounding box center [377, 122] width 64 height 26
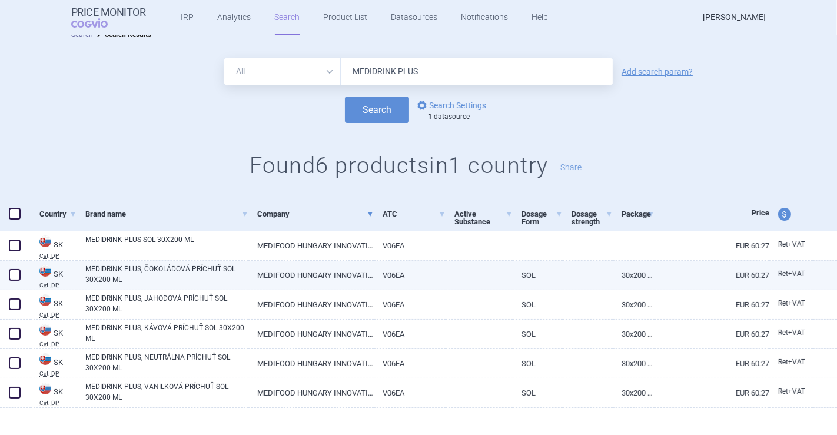
scroll to position [24, 0]
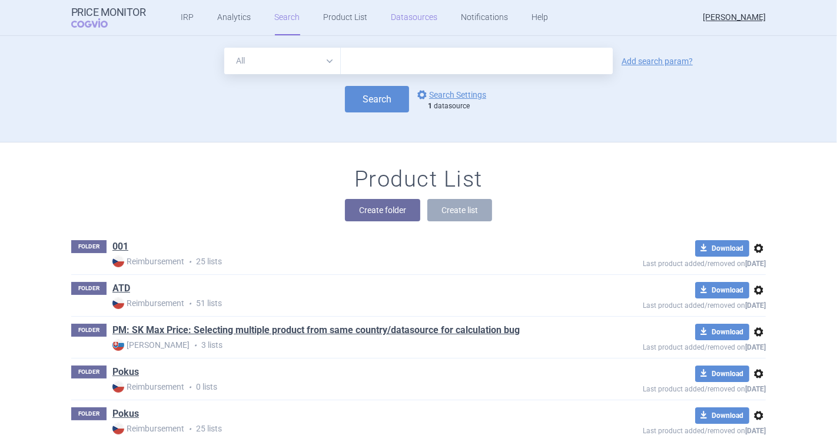
click at [391, 19] on link "Datasources" at bounding box center [414, 17] width 46 height 35
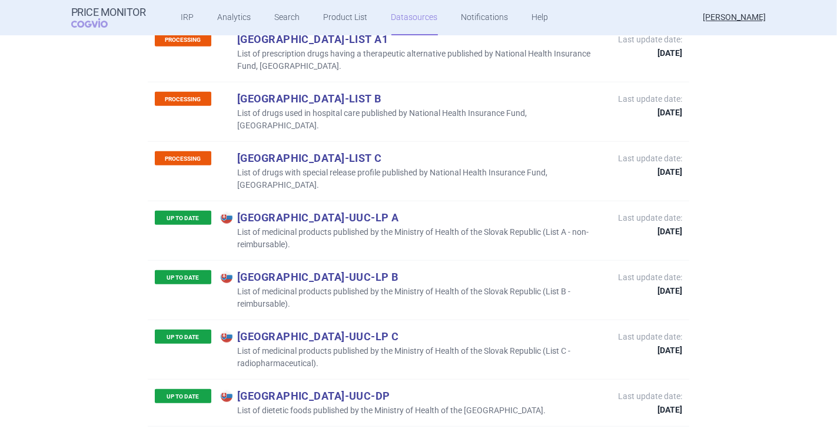
scroll to position [4772, 0]
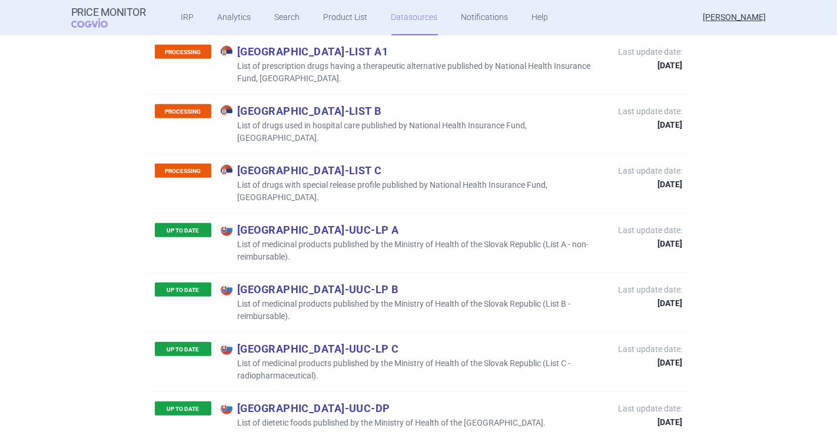
click at [305, 223] on p "Slovakia - UUC-LP A" at bounding box center [413, 229] width 385 height 13
click at [317, 223] on p "Slovakia - UUC-LP A" at bounding box center [413, 229] width 385 height 13
drag, startPoint x: 342, startPoint y: 95, endPoint x: 285, endPoint y: 96, distance: 57.7
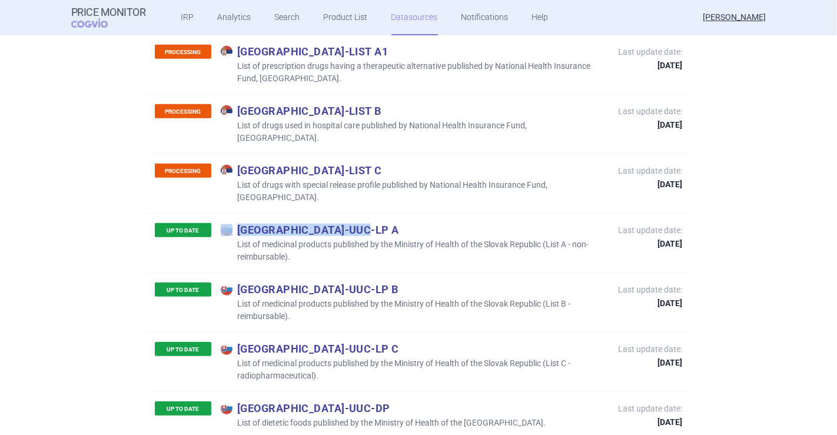
click at [301, 223] on p "Slovakia - UUC-LP A" at bounding box center [413, 229] width 385 height 13
click at [284, 223] on p "Slovakia - UUC-LP A" at bounding box center [413, 229] width 385 height 13
drag, startPoint x: 286, startPoint y: 96, endPoint x: 334, endPoint y: 98, distance: 48.3
click at [334, 223] on p "Slovakia - UUC-LP A" at bounding box center [413, 229] width 385 height 13
click at [340, 223] on p "Slovakia - UUC-LP A" at bounding box center [413, 229] width 385 height 13
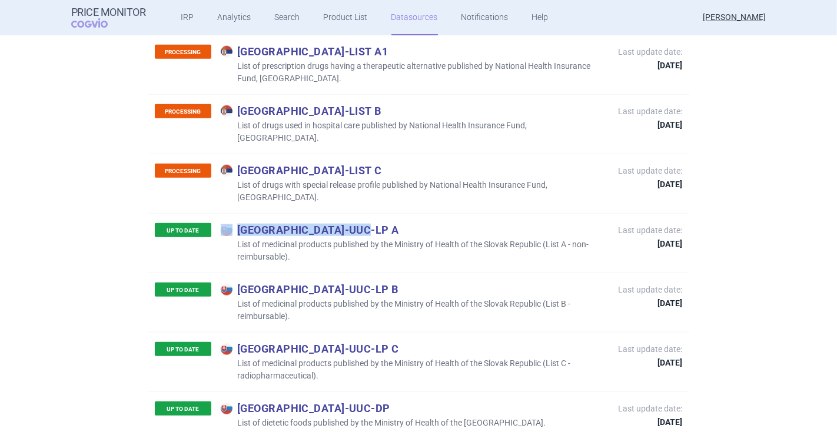
drag, startPoint x: 334, startPoint y: 94, endPoint x: 308, endPoint y: 94, distance: 26.5
click at [308, 223] on p "Slovakia - UUC-LP A" at bounding box center [413, 229] width 385 height 13
click at [284, 223] on p "Slovakia - UUC-LP A" at bounding box center [413, 229] width 385 height 13
drag, startPoint x: 287, startPoint y: 96, endPoint x: 333, endPoint y: 89, distance: 47.0
click at [333, 223] on p "Slovakia - UUC-LP A" at bounding box center [413, 229] width 385 height 13
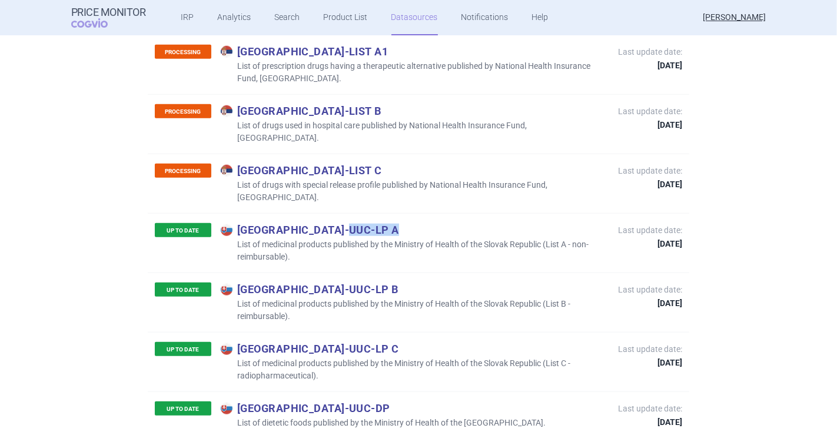
copy p "UUC-LP A"
click at [318, 401] on p "Slovakia - UUC-DP" at bounding box center [383, 407] width 325 height 13
click at [335, 401] on p "Slovakia - UUC-DP" at bounding box center [383, 407] width 325 height 13
drag, startPoint x: 335, startPoint y: 269, endPoint x: 297, endPoint y: 269, distance: 37.7
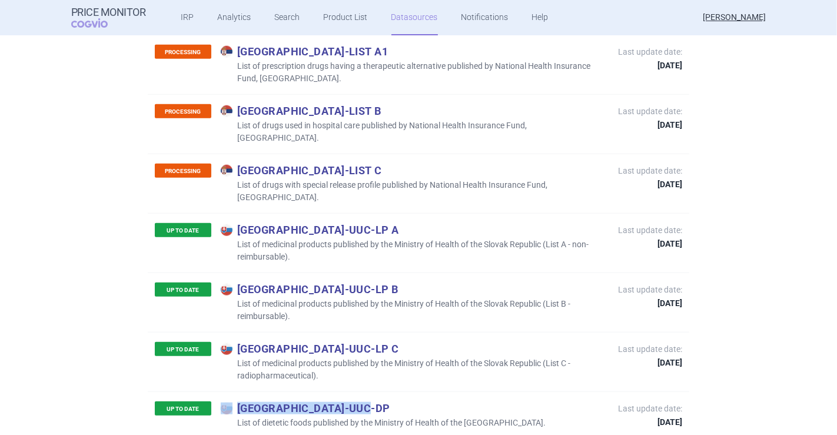
click at [297, 401] on p "Slovakia - UUC-DP" at bounding box center [383, 407] width 325 height 13
click at [284, 401] on p "Slovakia - UUC-DP" at bounding box center [383, 407] width 325 height 13
drag, startPoint x: 284, startPoint y: 272, endPoint x: 323, endPoint y: 272, distance: 39.4
click at [323, 401] on p "Slovakia - UUC-DP" at bounding box center [383, 407] width 325 height 13
copy p "UUC-DP"
